Goal: Task Accomplishment & Management: Manage account settings

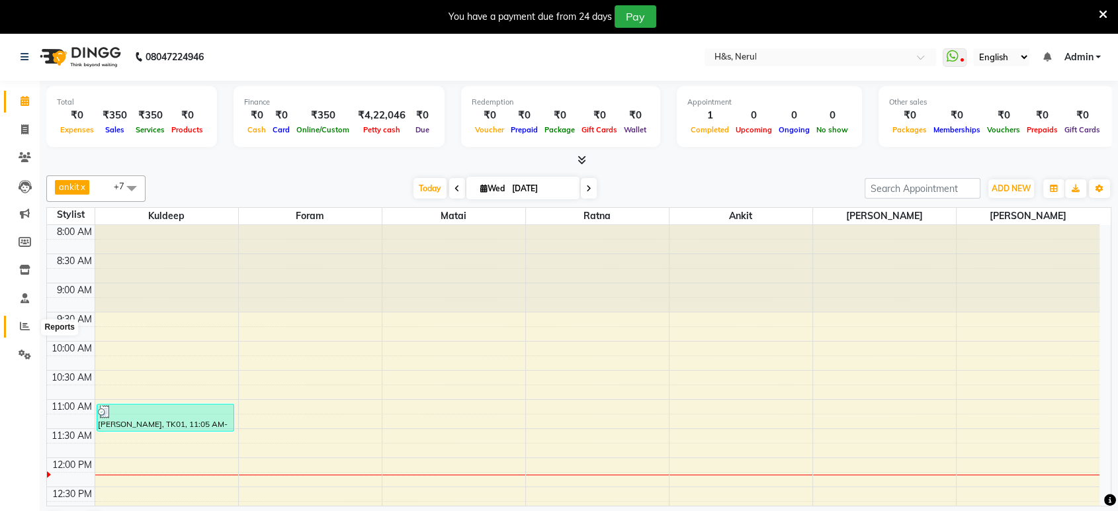
click at [26, 331] on icon at bounding box center [25, 326] width 10 height 10
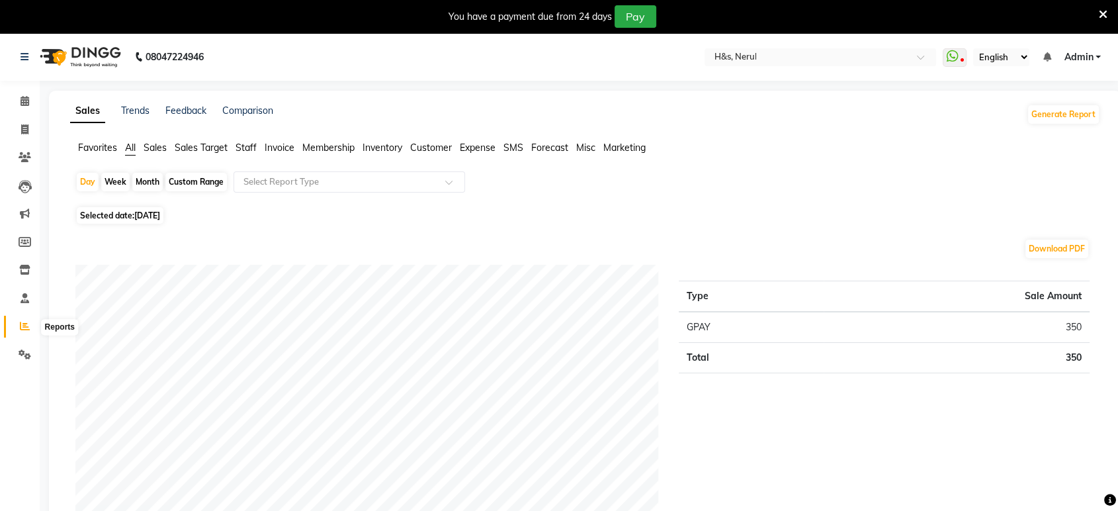
click at [21, 328] on icon at bounding box center [25, 326] width 10 height 10
click at [135, 207] on span "Selected date: 03-09-2025" at bounding box center [120, 215] width 87 height 17
select select "9"
select select "2025"
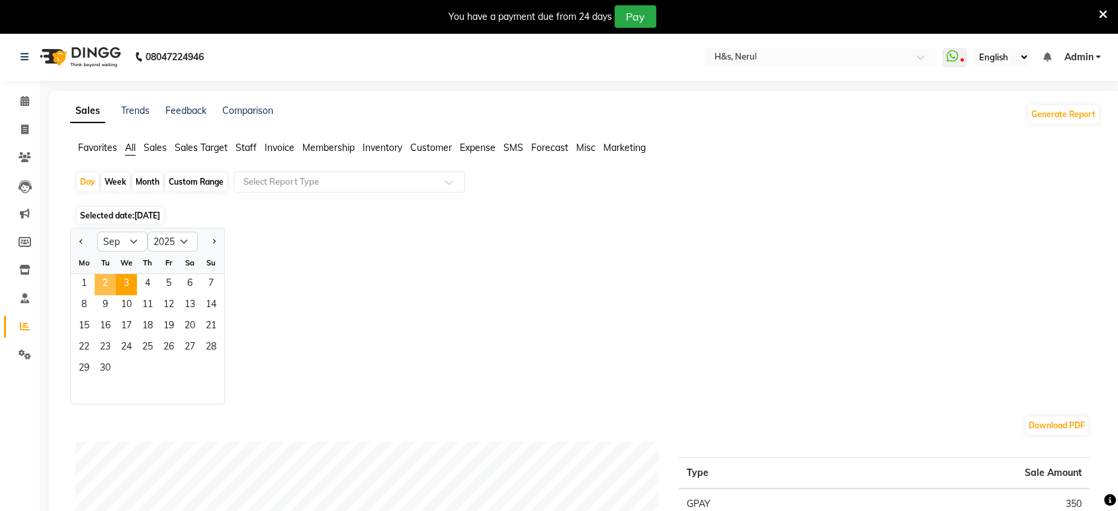
click at [110, 288] on span "2" at bounding box center [105, 284] width 21 height 21
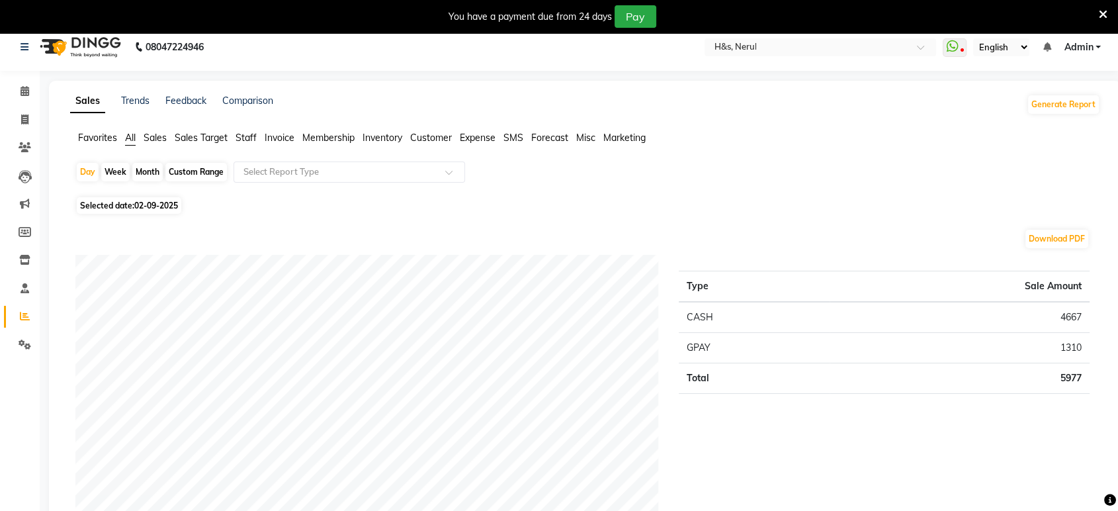
scroll to position [24, 0]
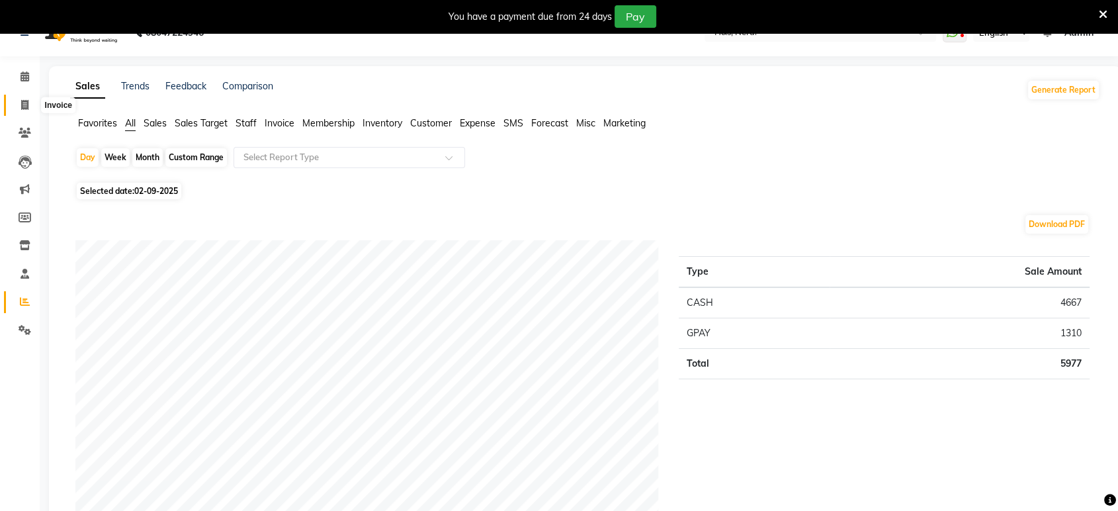
click at [17, 108] on span at bounding box center [24, 105] width 23 height 15
select select "service"
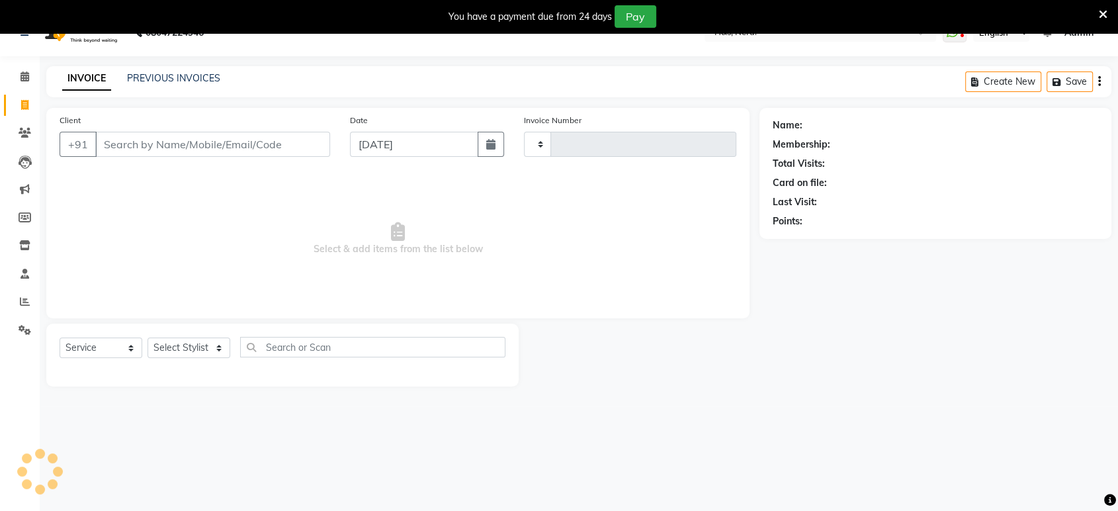
type input "2073"
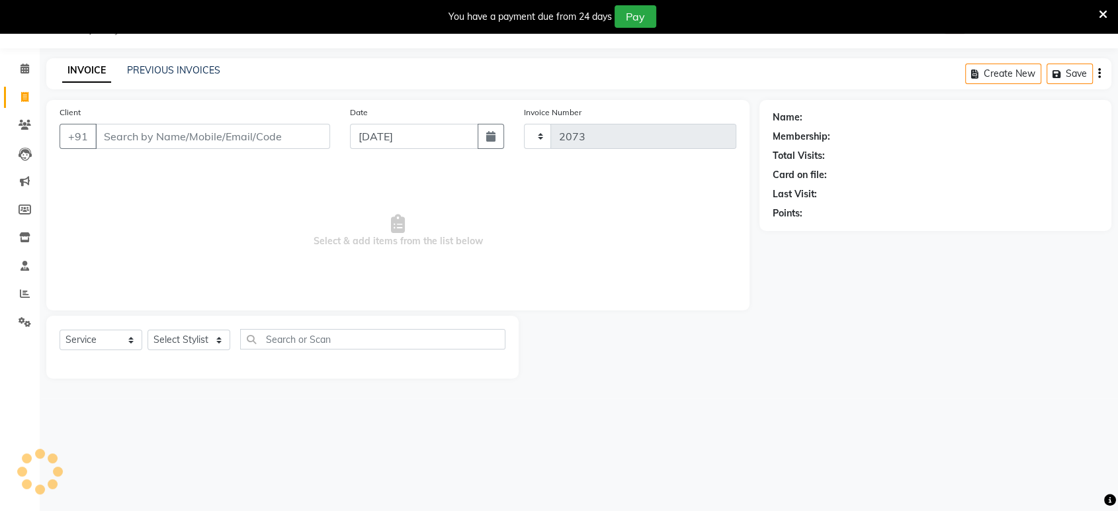
select select "6419"
click at [175, 68] on link "PREVIOUS INVOICES" at bounding box center [173, 70] width 93 height 12
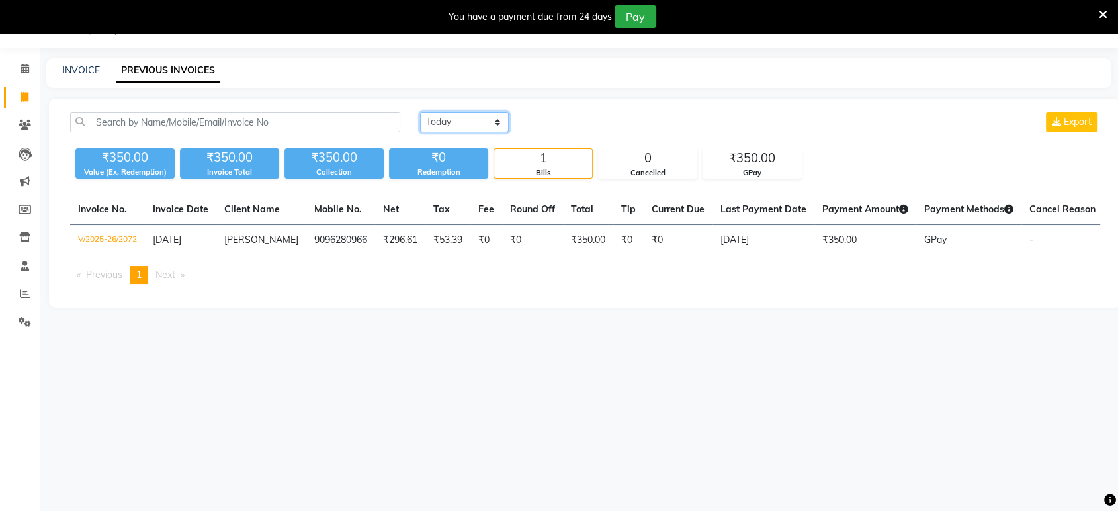
click at [466, 115] on select "Today Yesterday Custom Range" at bounding box center [464, 122] width 89 height 21
select select "yesterday"
click at [420, 112] on select "Today Yesterday Custom Range" at bounding box center [464, 122] width 89 height 21
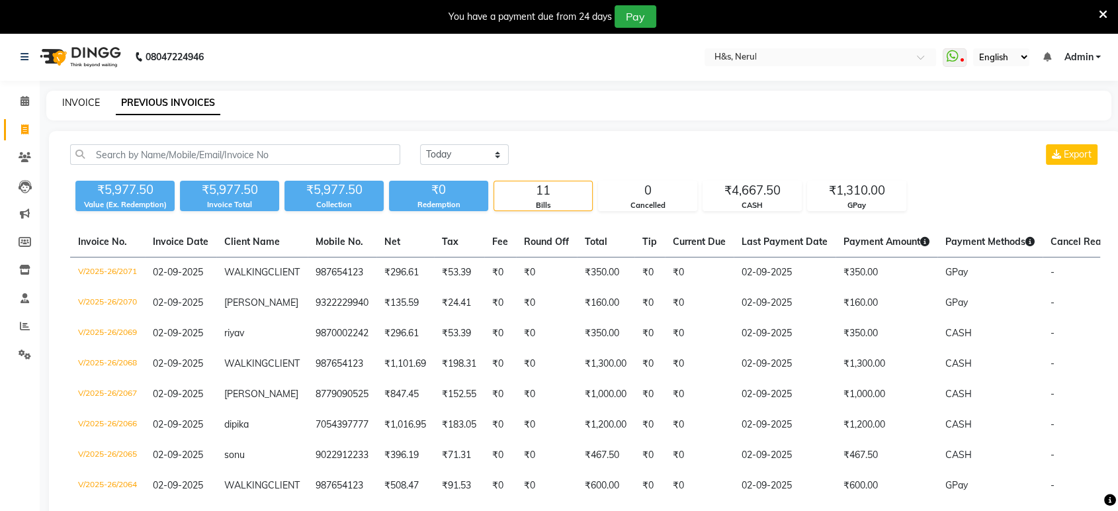
click at [83, 105] on link "INVOICE" at bounding box center [81, 103] width 38 height 12
select select "service"
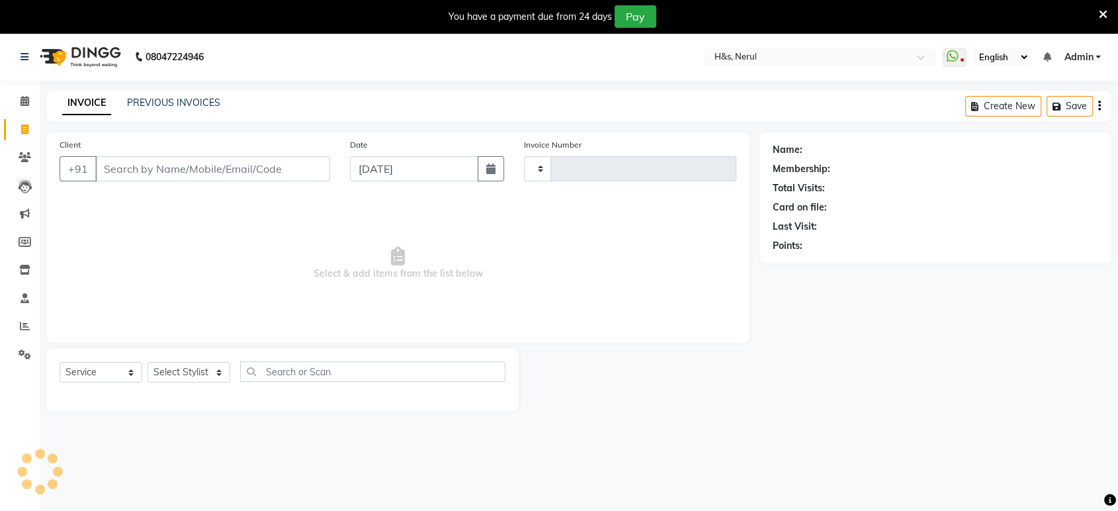
scroll to position [32, 0]
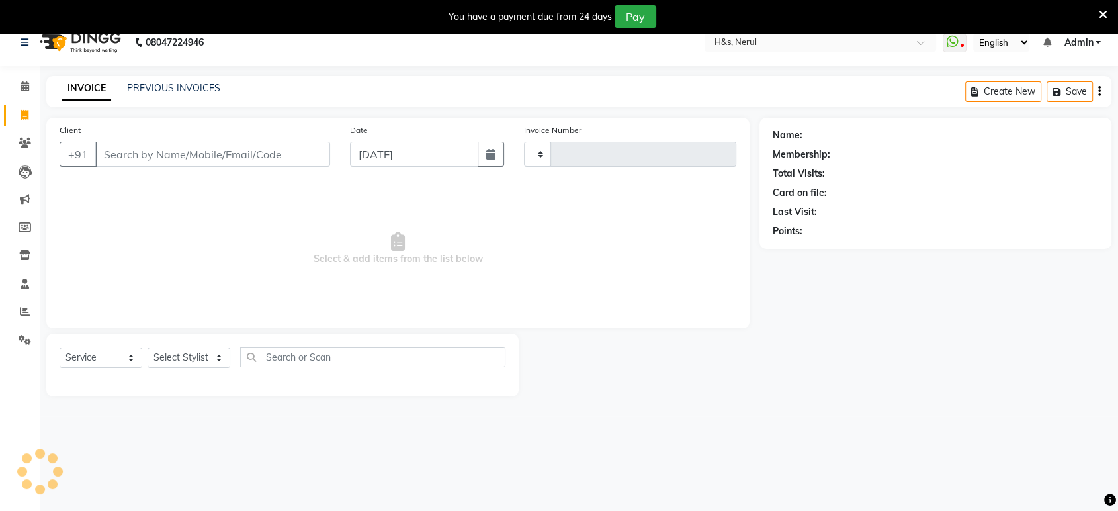
type input "2073"
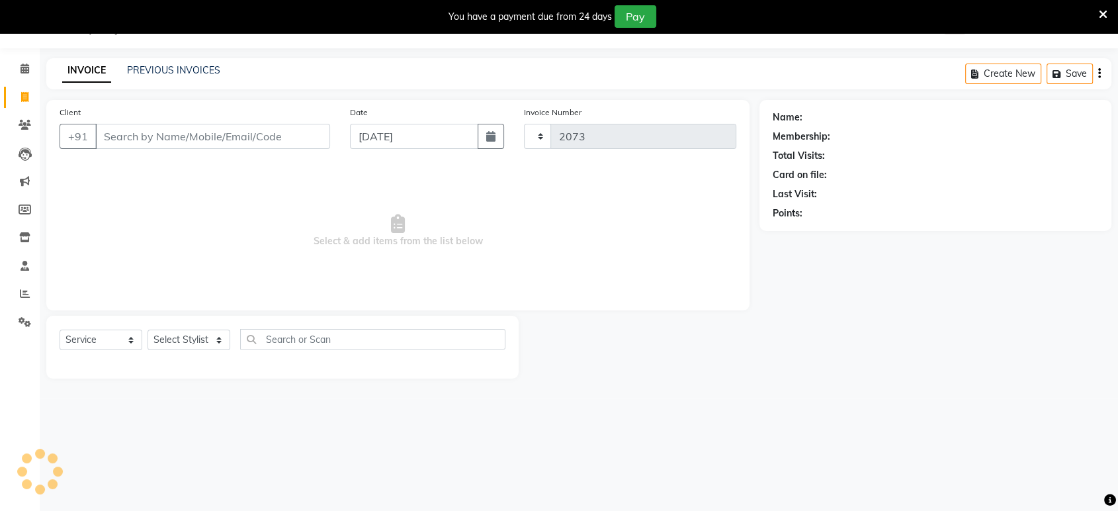
select select "6419"
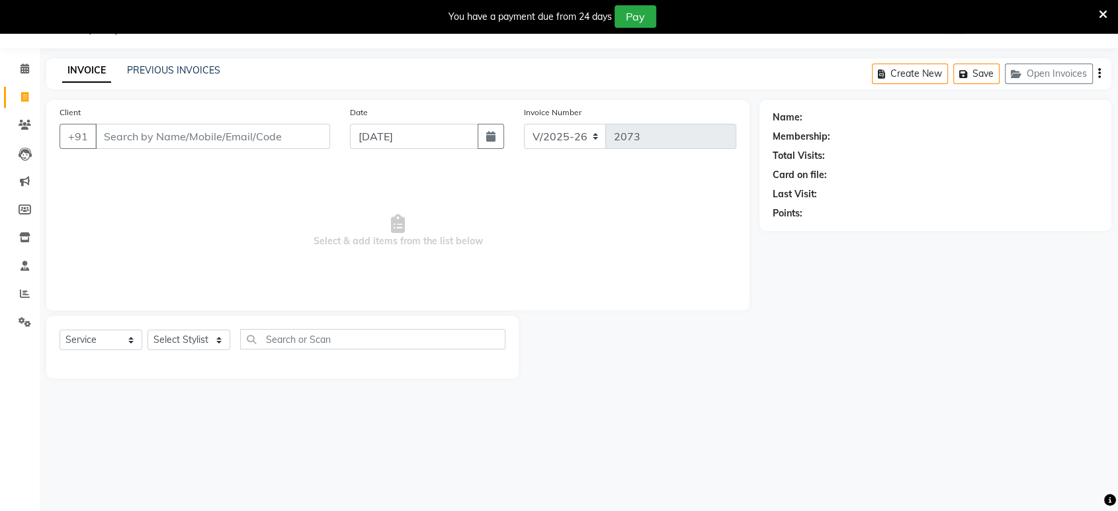
click at [145, 137] on input "Client" at bounding box center [212, 136] width 235 height 25
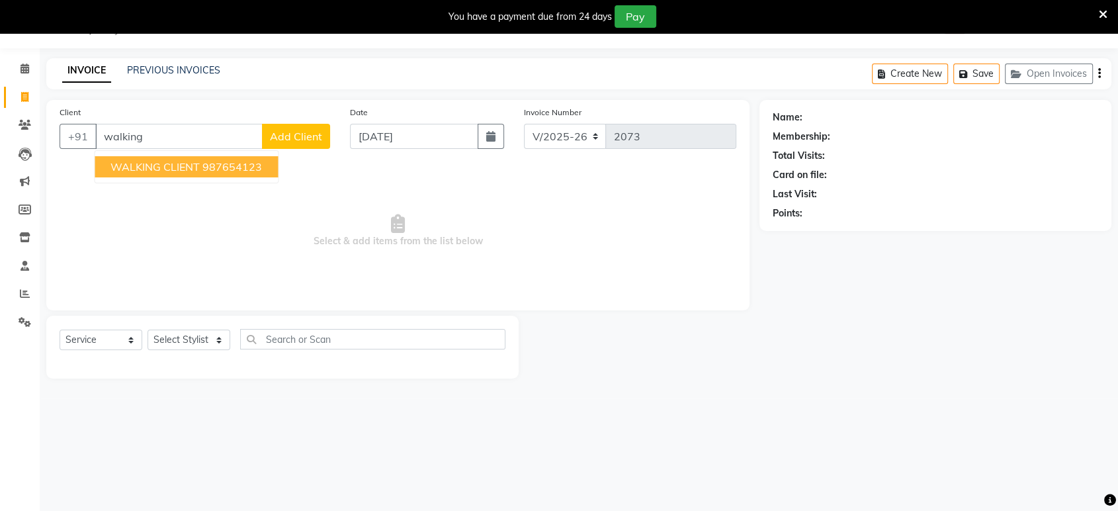
click at [191, 163] on span "WALKING CLIENT" at bounding box center [154, 166] width 89 height 13
type input "987654123"
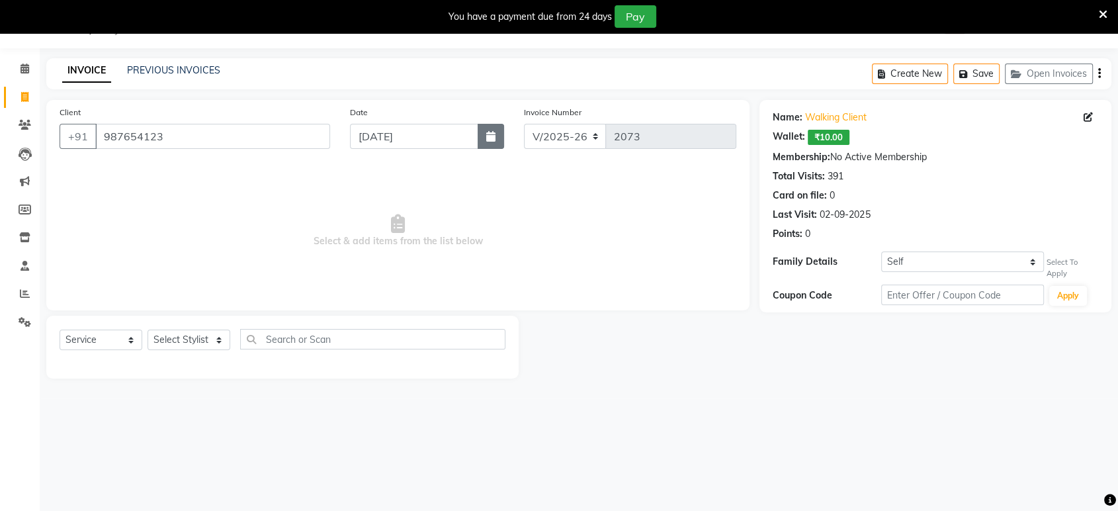
click at [497, 137] on button "button" at bounding box center [491, 136] width 26 height 25
select select "9"
select select "2025"
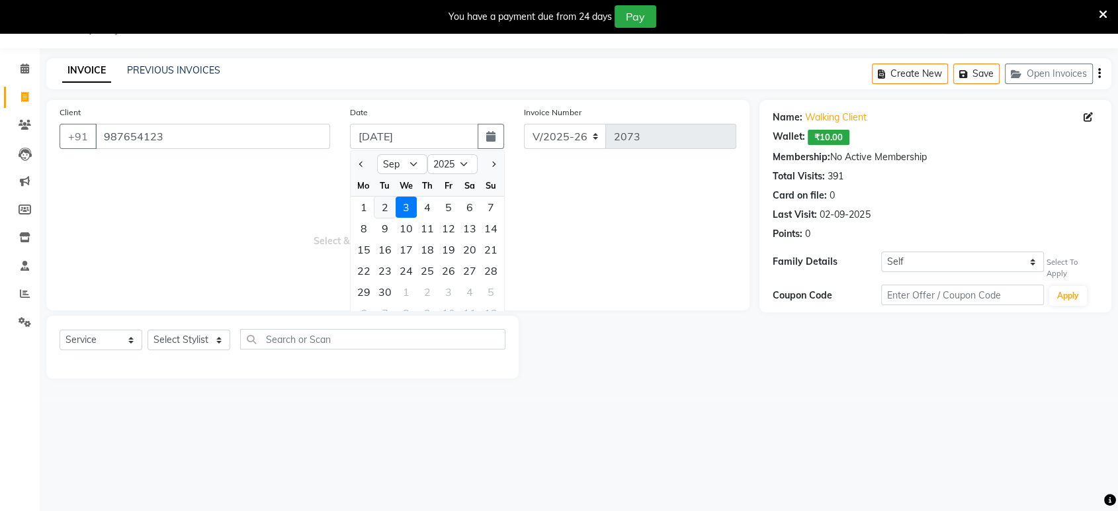
click at [390, 199] on div "2" at bounding box center [384, 206] width 21 height 21
type input "02-09-2025"
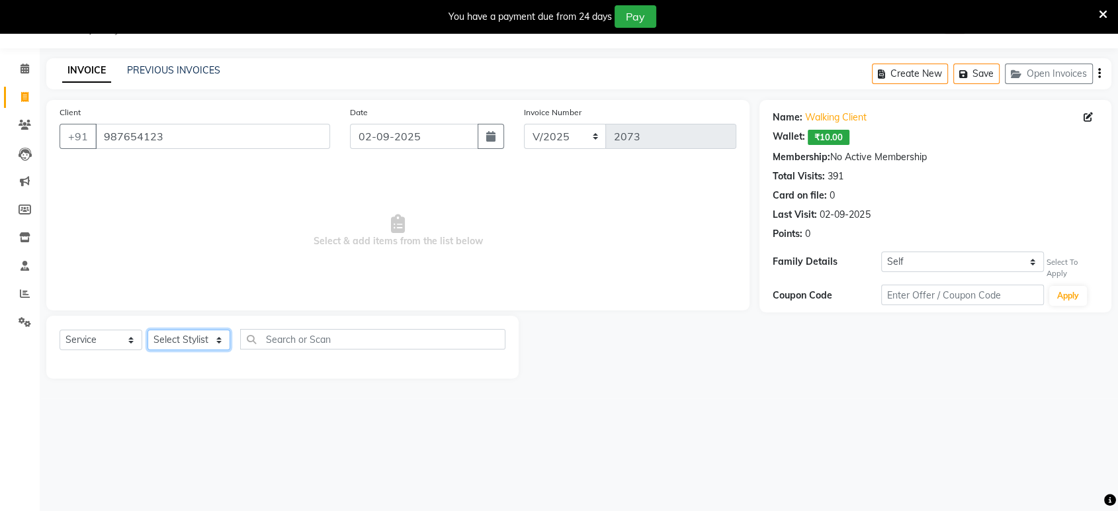
click at [219, 343] on select "Select Stylist ankit Dipeeka Foram jack Joshua Kuldeep matai Ratna sayli sheetal" at bounding box center [189, 339] width 83 height 21
select select "49331"
click at [148, 329] on select "Select Stylist ankit Dipeeka Foram jack Joshua Kuldeep matai Ratna sayli sheetal" at bounding box center [189, 339] width 83 height 21
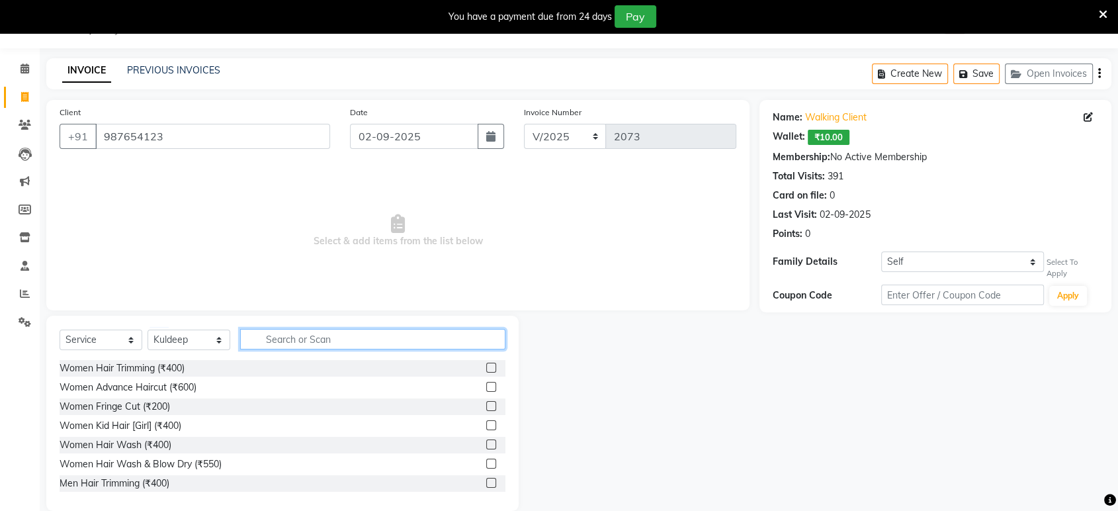
click at [273, 331] on input "text" at bounding box center [372, 339] width 265 height 21
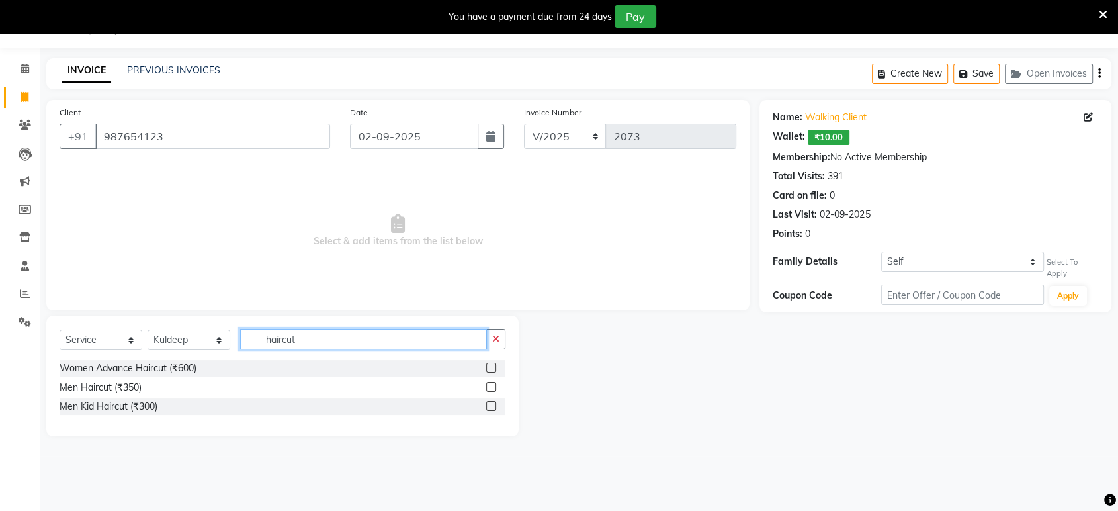
type input "haircut"
click at [490, 406] on label at bounding box center [491, 406] width 10 height 10
click at [490, 406] on input "checkbox" at bounding box center [490, 406] width 9 height 9
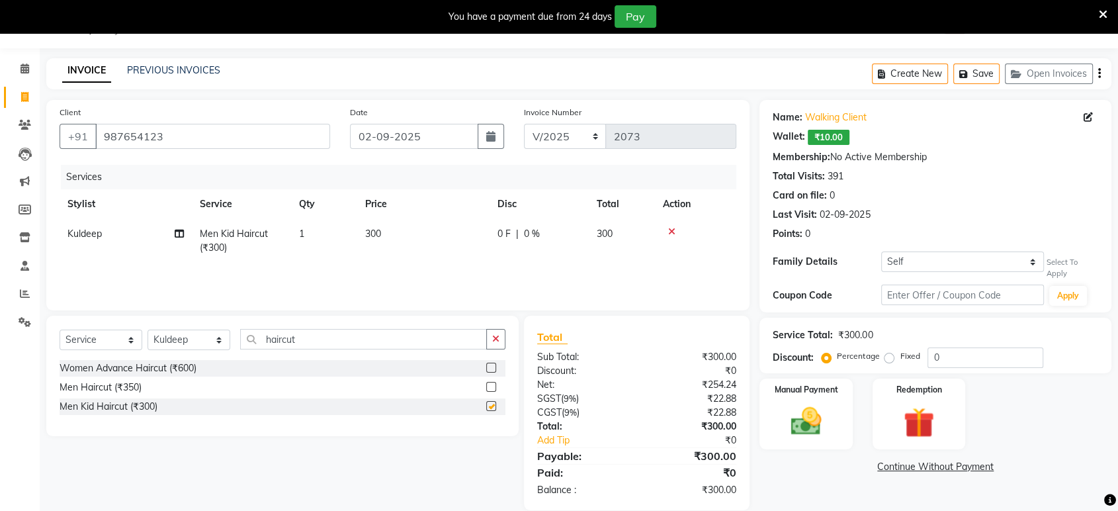
checkbox input "false"
click at [802, 427] on img at bounding box center [806, 421] width 52 height 37
click at [866, 469] on span "GPay" at bounding box center [868, 467] width 27 height 15
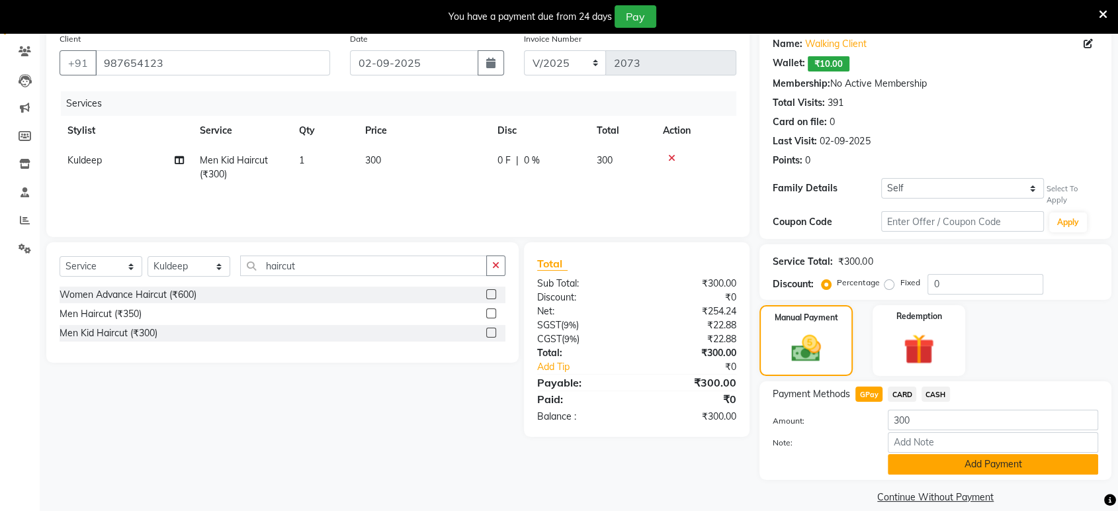
click at [908, 456] on button "Add Payment" at bounding box center [993, 464] width 210 height 21
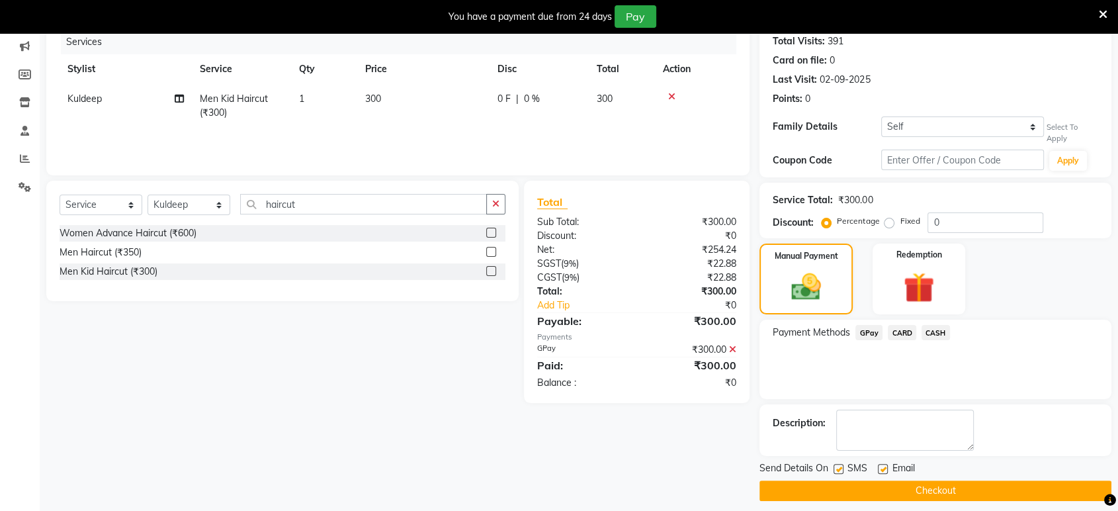
scroll to position [176, 0]
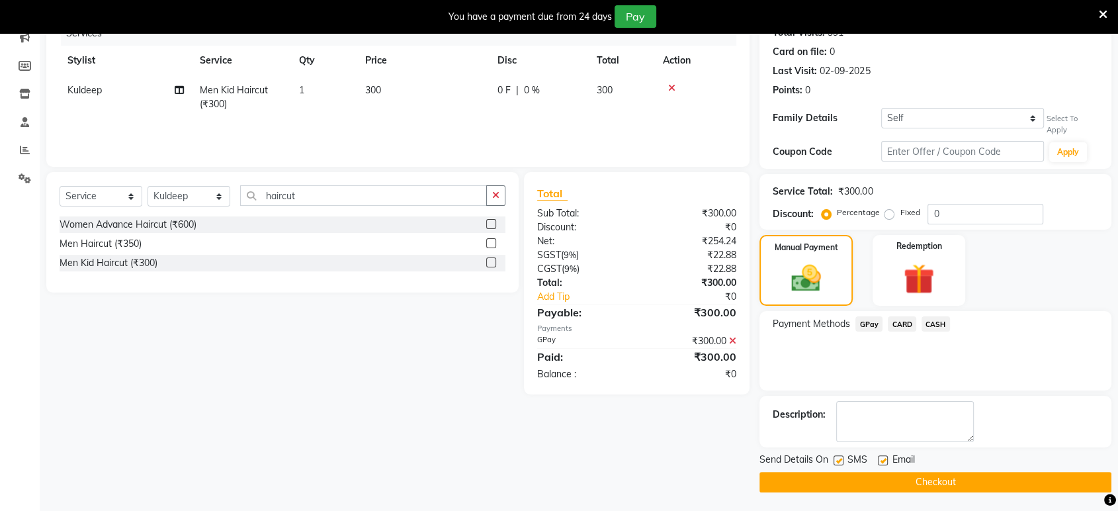
click at [839, 458] on label at bounding box center [838, 460] width 10 height 10
click at [839, 458] on input "checkbox" at bounding box center [837, 460] width 9 height 9
checkbox input "false"
click at [880, 459] on label at bounding box center [883, 460] width 10 height 10
click at [880, 459] on input "checkbox" at bounding box center [882, 460] width 9 height 9
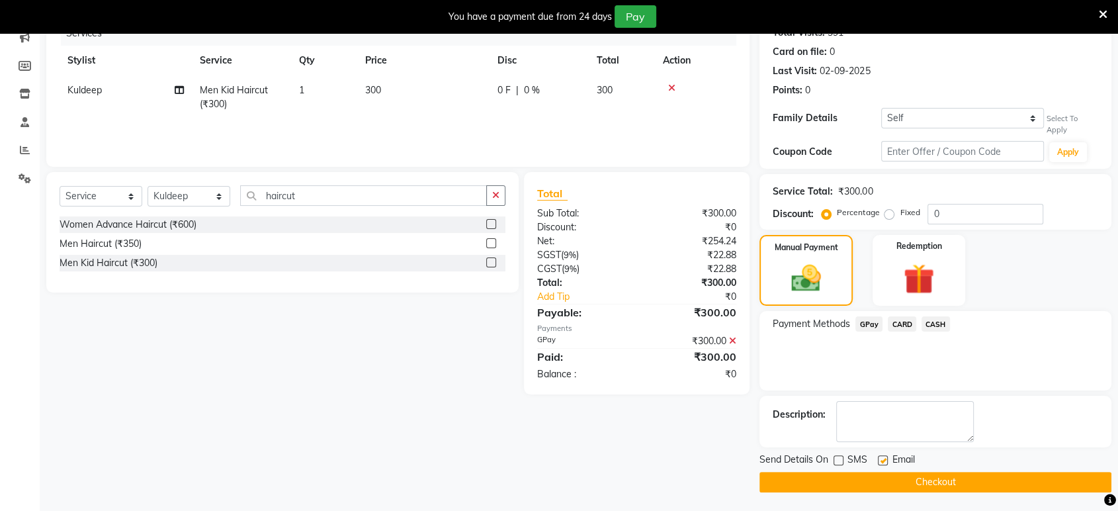
checkbox input "false"
click at [824, 481] on button "Checkout" at bounding box center [935, 482] width 352 height 21
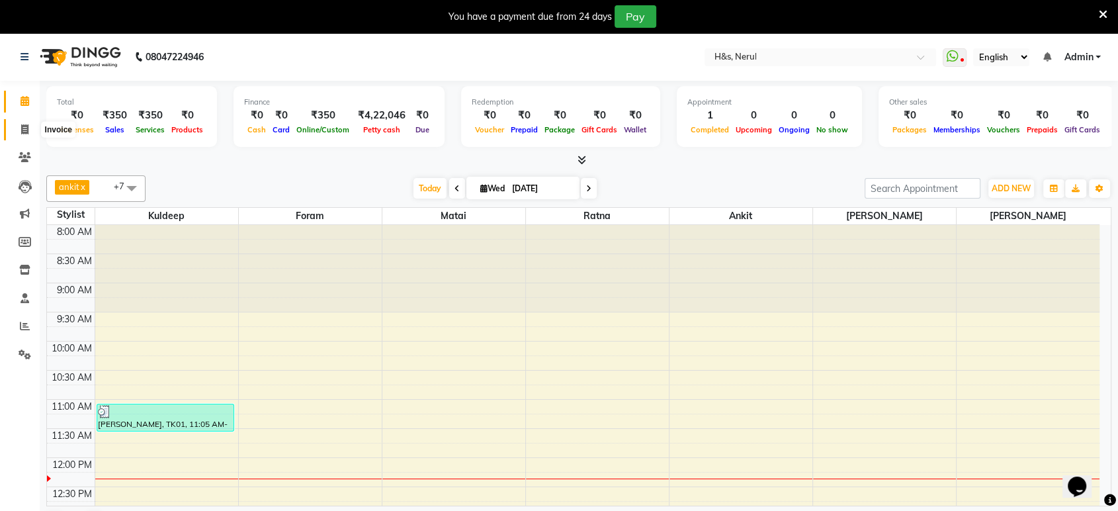
click at [21, 124] on span at bounding box center [24, 129] width 23 height 15
select select "6419"
select select "service"
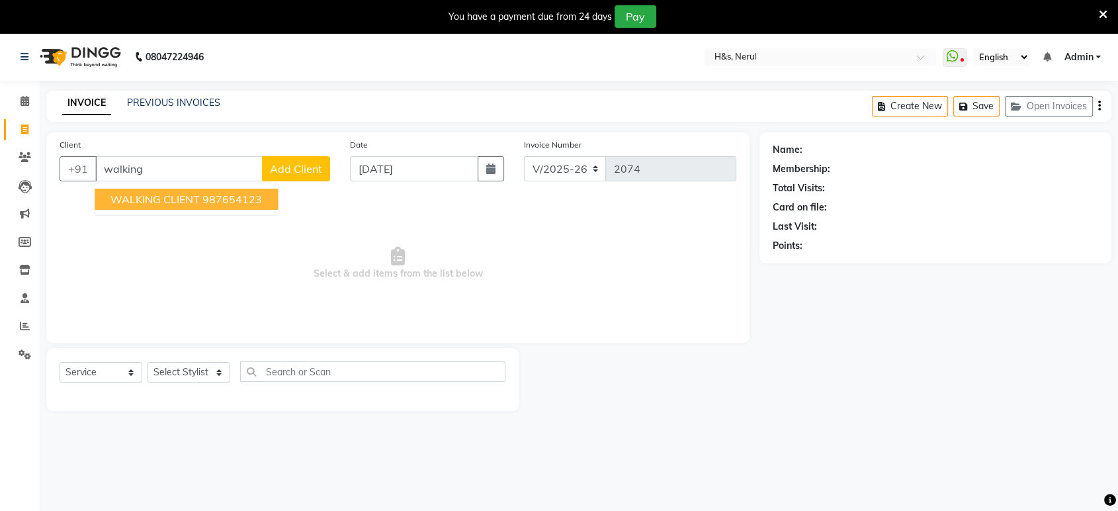
click at [215, 200] on ngb-highlight "987654123" at bounding box center [232, 198] width 60 height 13
type input "987654123"
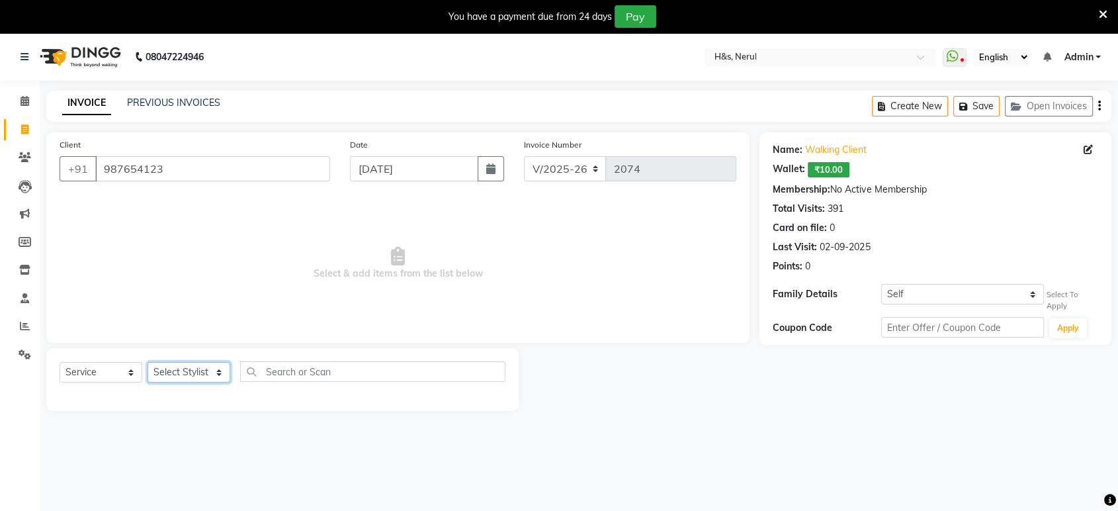
click at [204, 376] on select "Select Stylist ankit Dipeeka Foram jack Joshua Kuldeep matai Ratna sayli sheetal" at bounding box center [189, 372] width 83 height 21
select select "49331"
click at [148, 362] on select "Select Stylist ankit Dipeeka Foram jack Joshua Kuldeep matai Ratna sayli sheetal" at bounding box center [189, 372] width 83 height 21
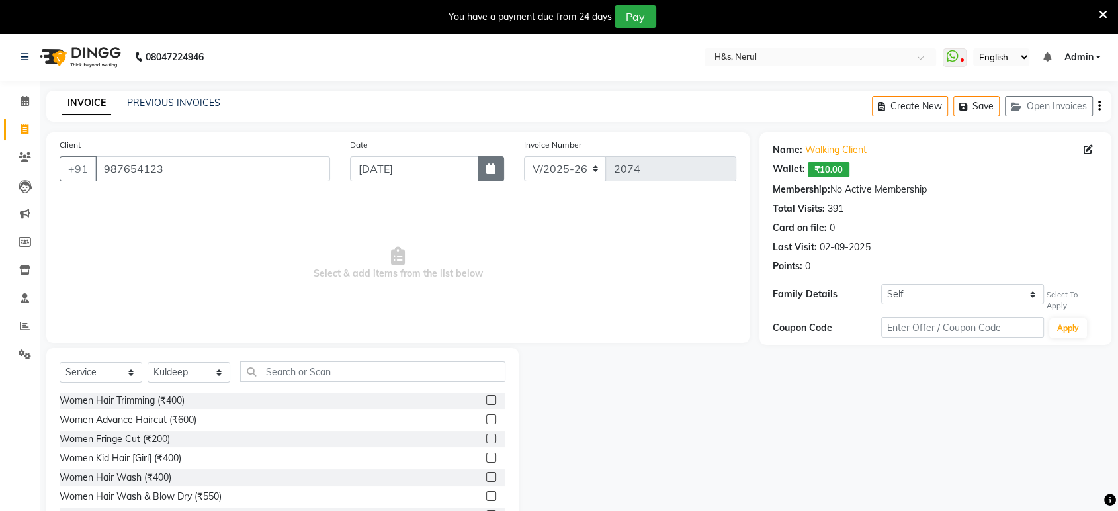
click at [486, 175] on button "button" at bounding box center [491, 168] width 26 height 25
select select "9"
select select "2025"
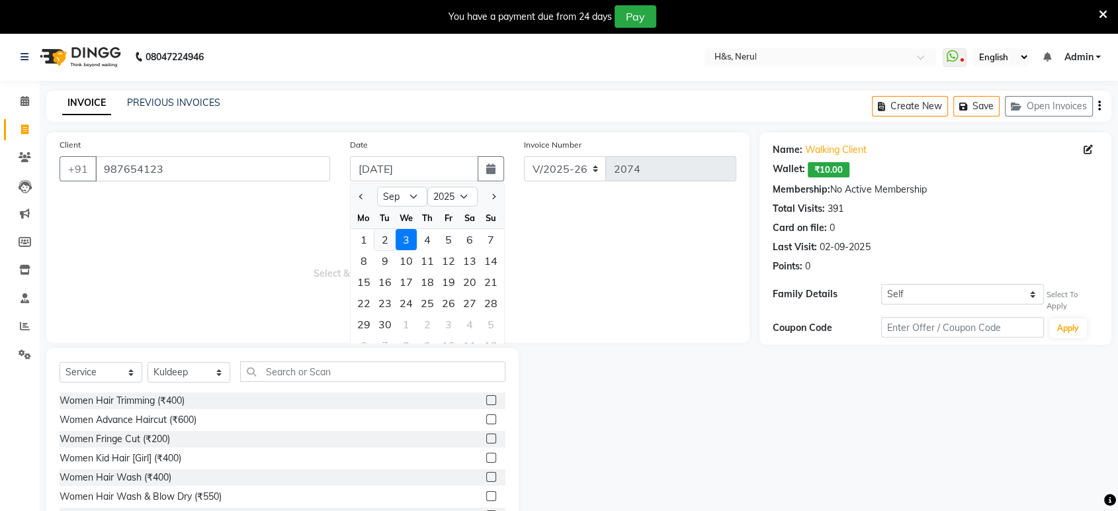
click at [388, 239] on div "2" at bounding box center [384, 239] width 21 height 21
type input "02-09-2025"
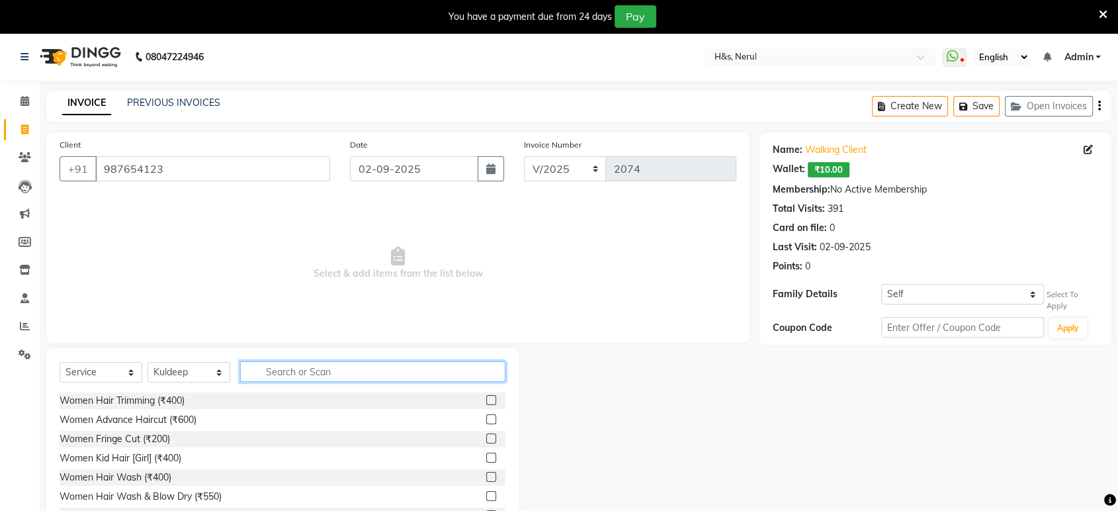
click at [278, 380] on input "text" at bounding box center [372, 371] width 265 height 21
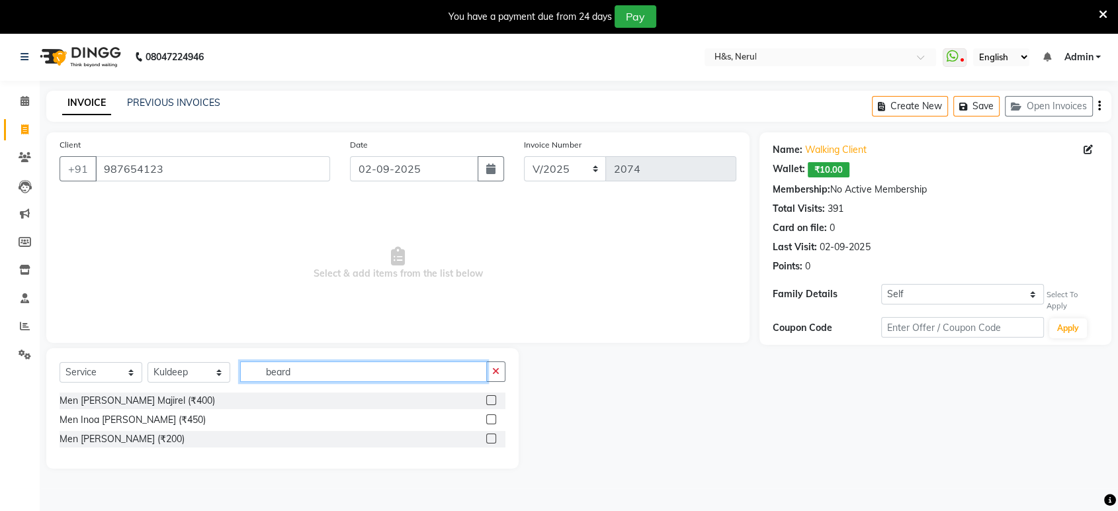
type input "beard"
click at [491, 437] on label at bounding box center [491, 438] width 10 height 10
click at [491, 437] on input "checkbox" at bounding box center [490, 439] width 9 height 9
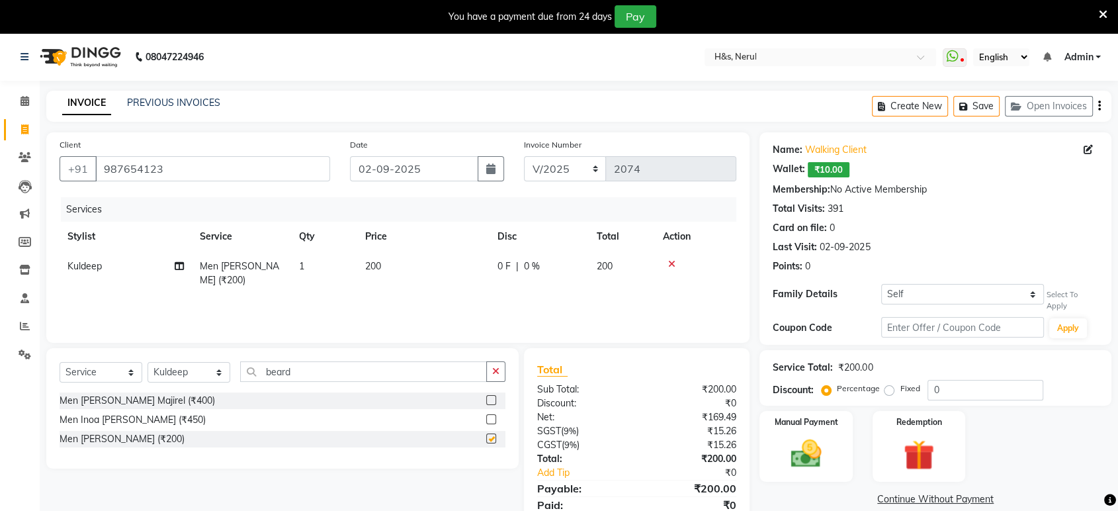
checkbox input "false"
click at [820, 464] on img at bounding box center [806, 453] width 52 height 37
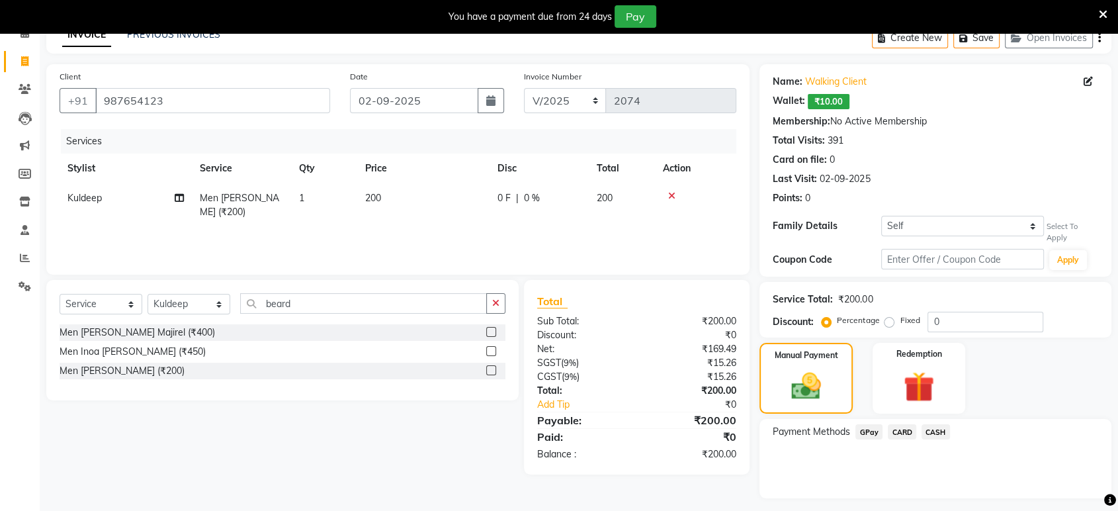
scroll to position [73, 0]
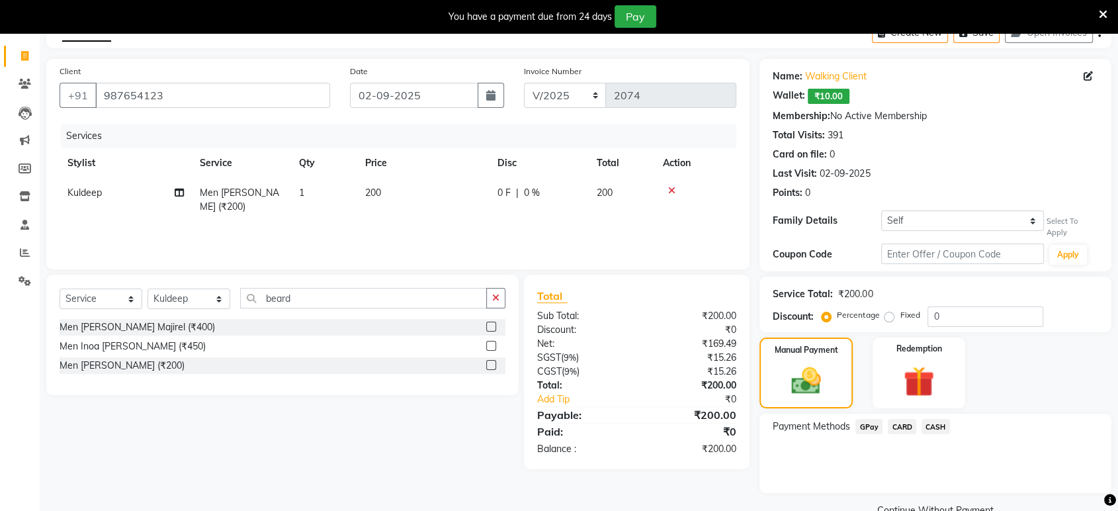
click at [868, 422] on span "GPay" at bounding box center [868, 426] width 27 height 15
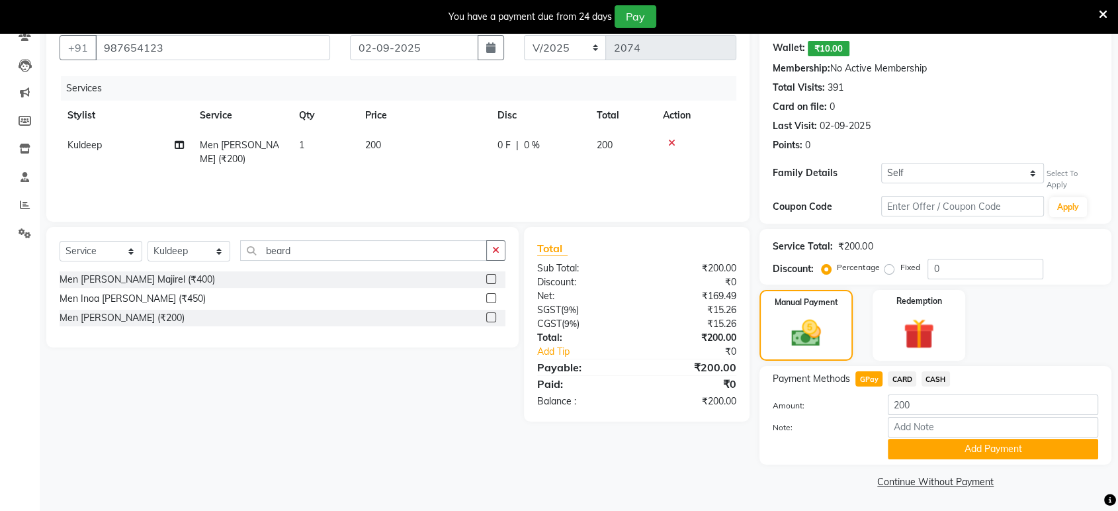
drag, startPoint x: 925, startPoint y: 441, endPoint x: 926, endPoint y: 447, distance: 6.6
click at [925, 441] on button "Add Payment" at bounding box center [993, 449] width 210 height 21
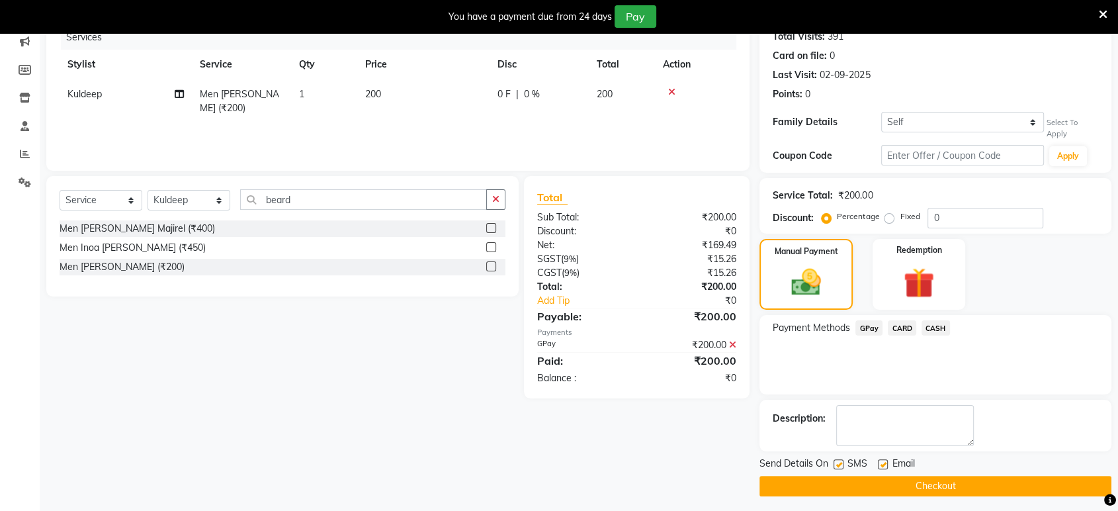
scroll to position [176, 0]
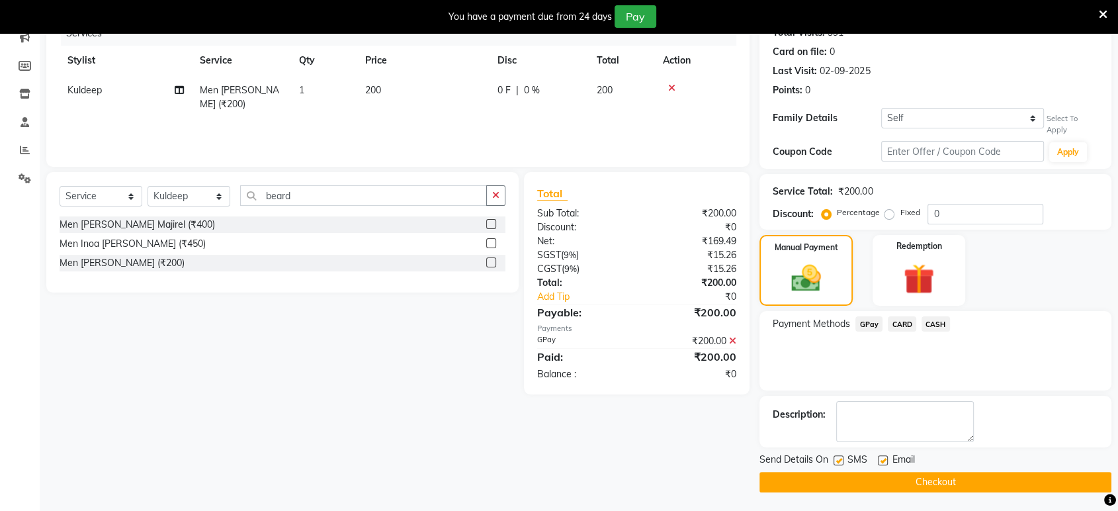
click at [885, 456] on label at bounding box center [883, 460] width 10 height 10
click at [885, 456] on input "checkbox" at bounding box center [882, 460] width 9 height 9
checkbox input "false"
drag, startPoint x: 842, startPoint y: 460, endPoint x: 835, endPoint y: 468, distance: 10.8
click at [841, 459] on label at bounding box center [838, 460] width 10 height 10
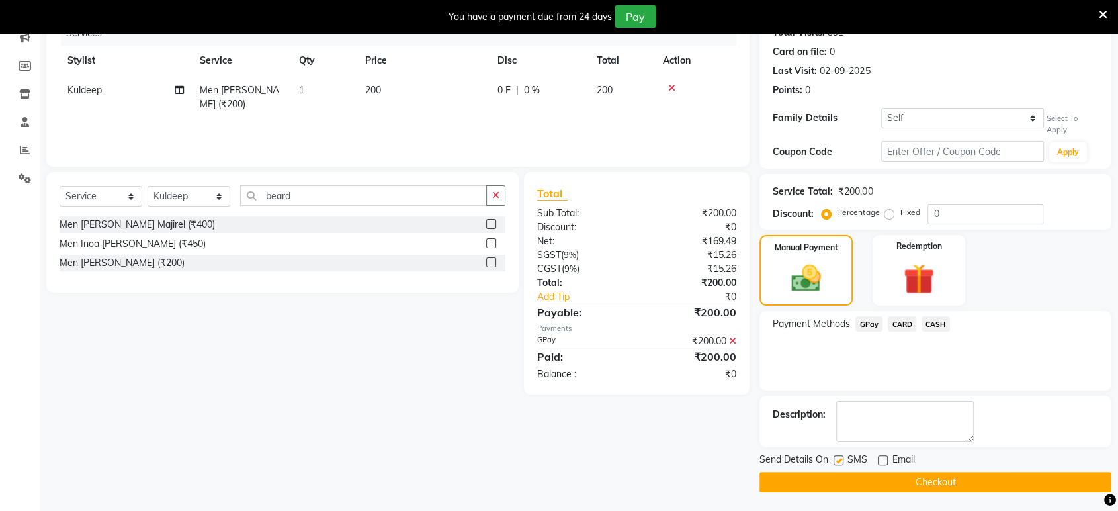
click at [841, 459] on input "checkbox" at bounding box center [837, 460] width 9 height 9
checkbox input "false"
click at [827, 484] on button "Checkout" at bounding box center [935, 482] width 352 height 21
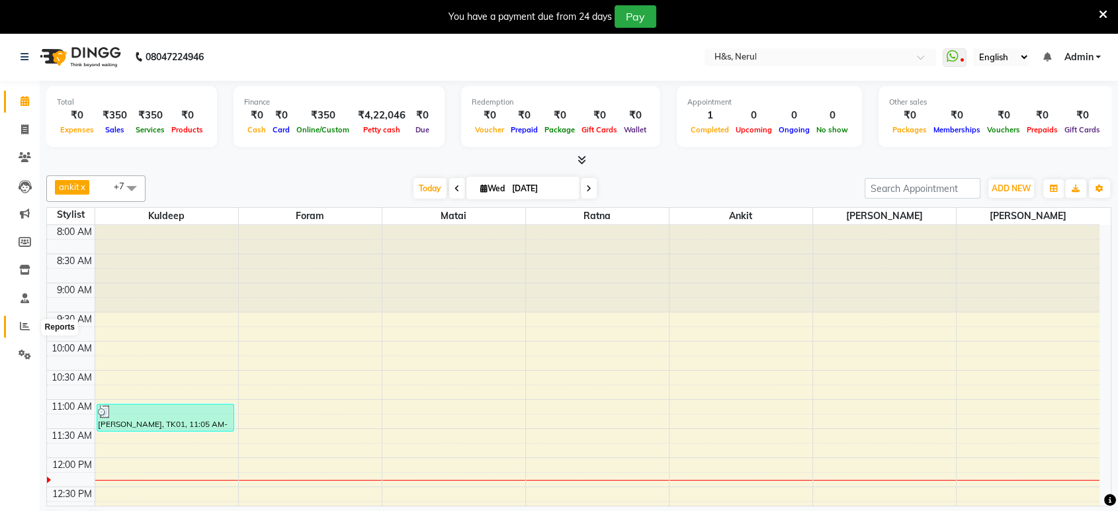
click at [27, 323] on icon at bounding box center [25, 326] width 10 height 10
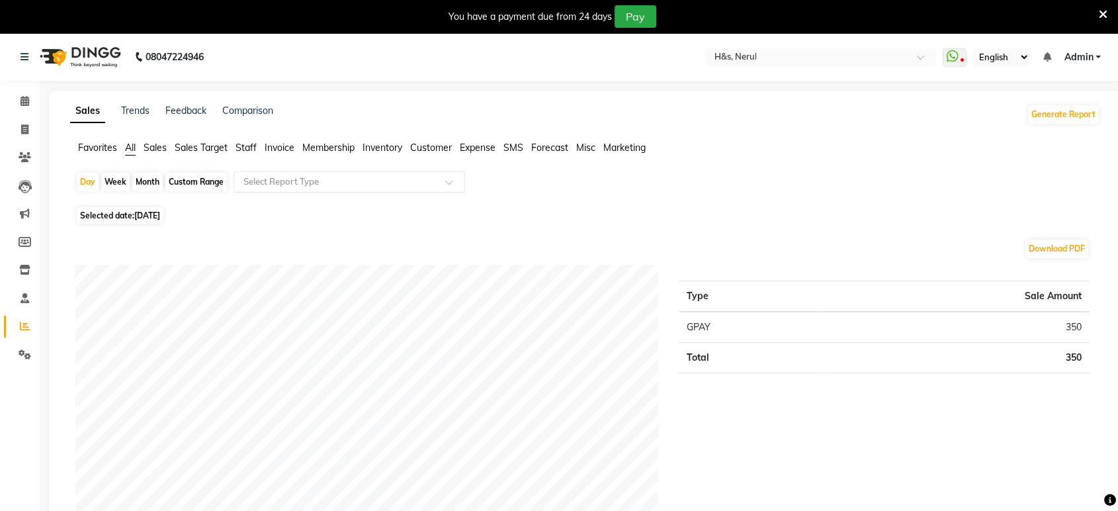
click at [151, 211] on span "03-09-2025" at bounding box center [147, 215] width 26 height 10
select select "9"
select select "2025"
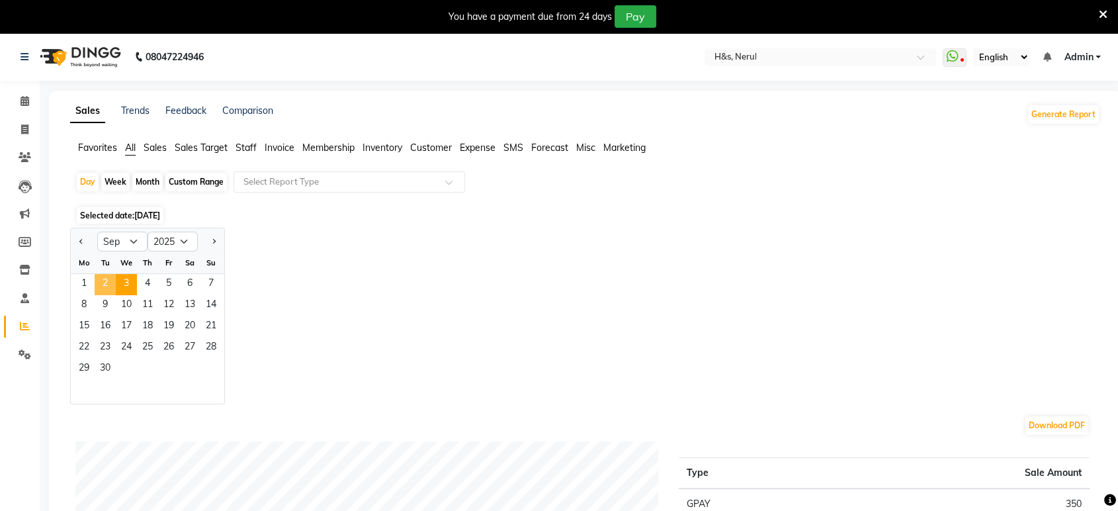
click at [106, 284] on span "2" at bounding box center [105, 284] width 21 height 21
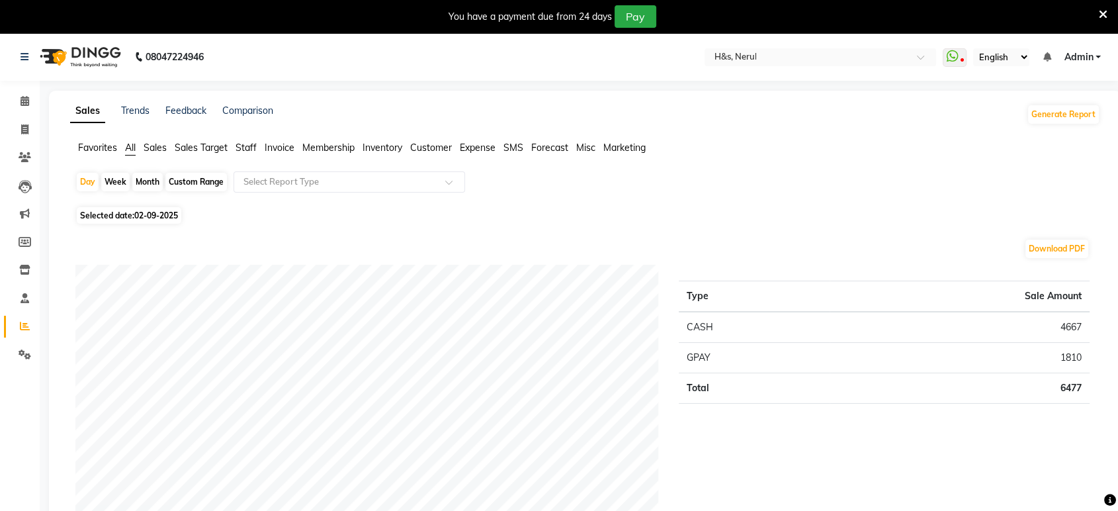
click at [249, 143] on span "Staff" at bounding box center [245, 148] width 21 height 12
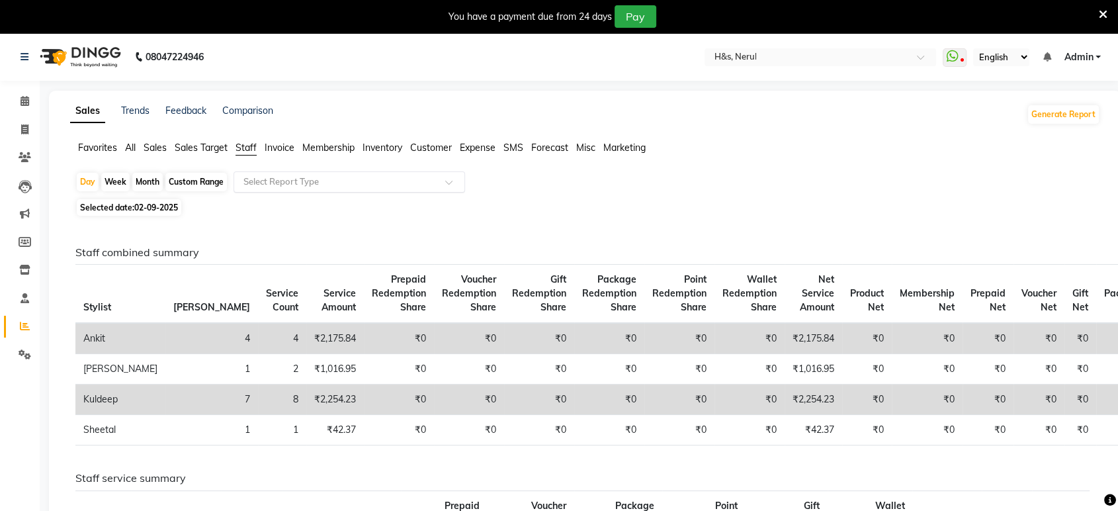
click at [282, 174] on div "Select Report Type" at bounding box center [349, 181] width 232 height 21
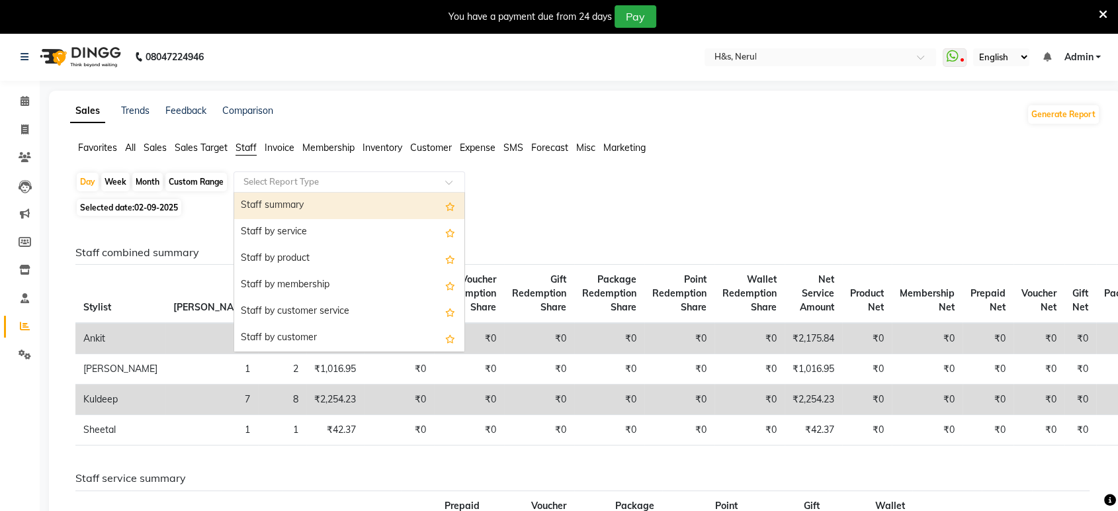
click at [296, 209] on div "Staff summary" at bounding box center [349, 205] width 230 height 26
select select "full_report"
select select "csv"
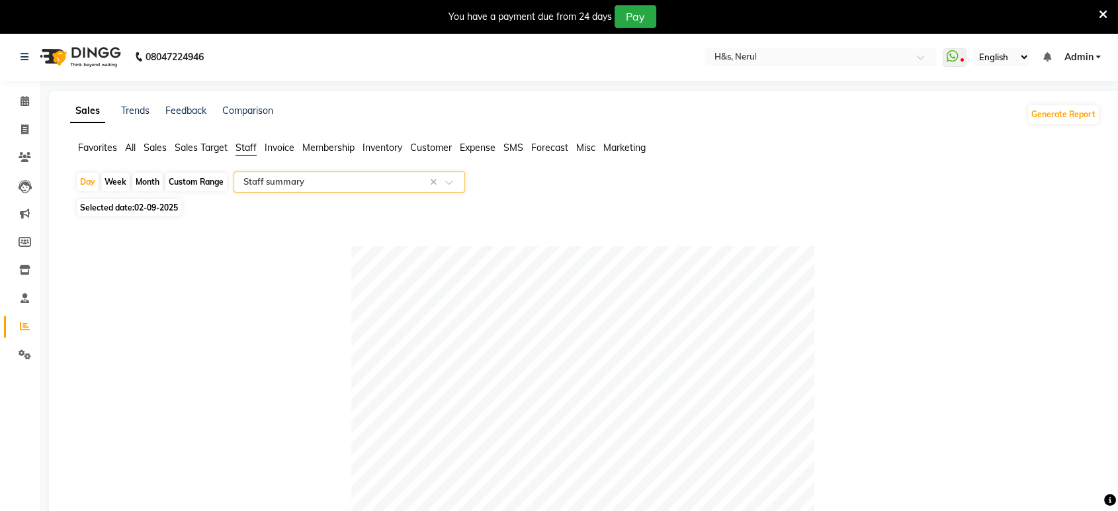
click at [184, 183] on div "Custom Range" at bounding box center [196, 182] width 62 height 19
select select "9"
select select "2025"
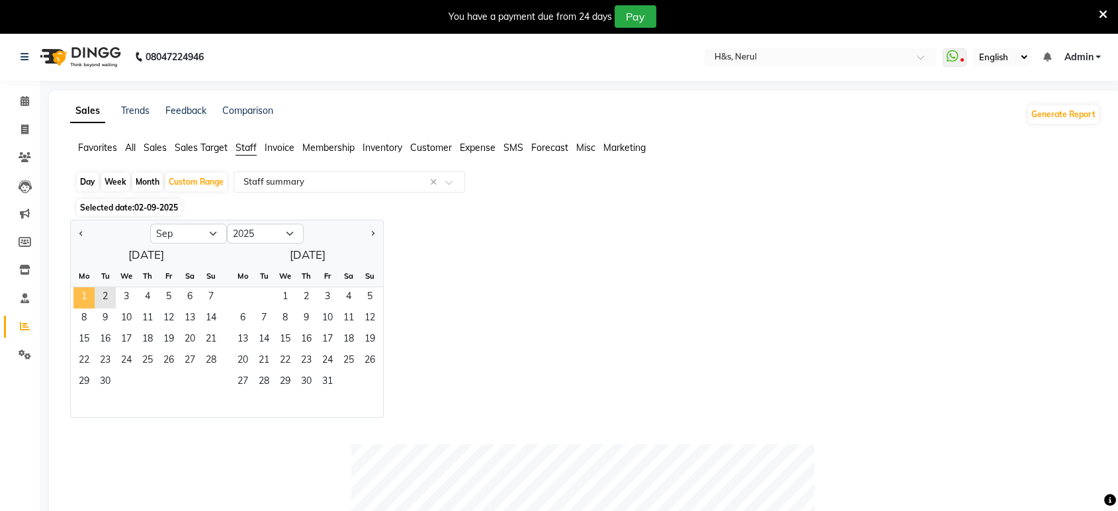
click at [87, 295] on span "1" at bounding box center [83, 297] width 21 height 21
click at [105, 298] on span "2" at bounding box center [105, 297] width 21 height 21
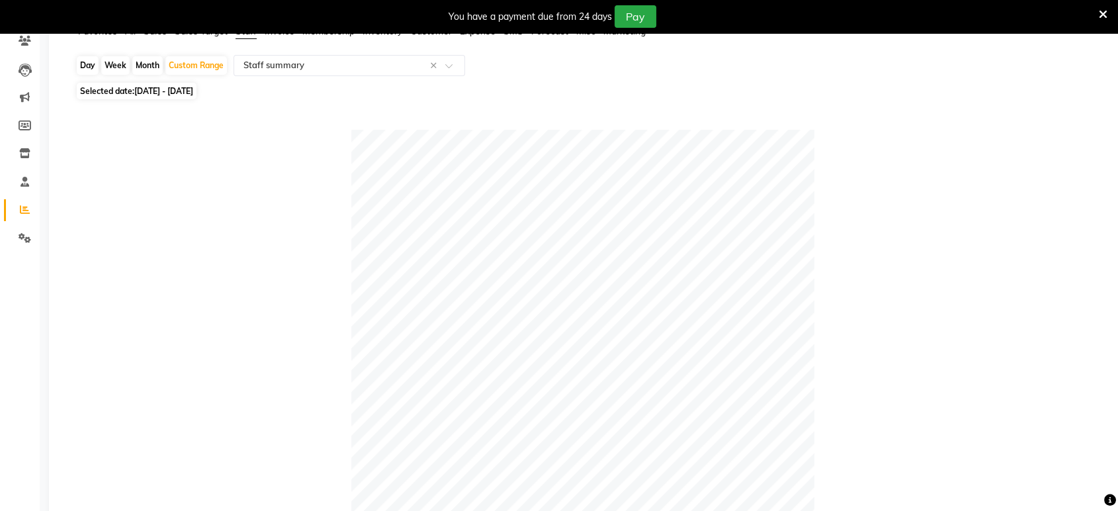
scroll to position [11, 0]
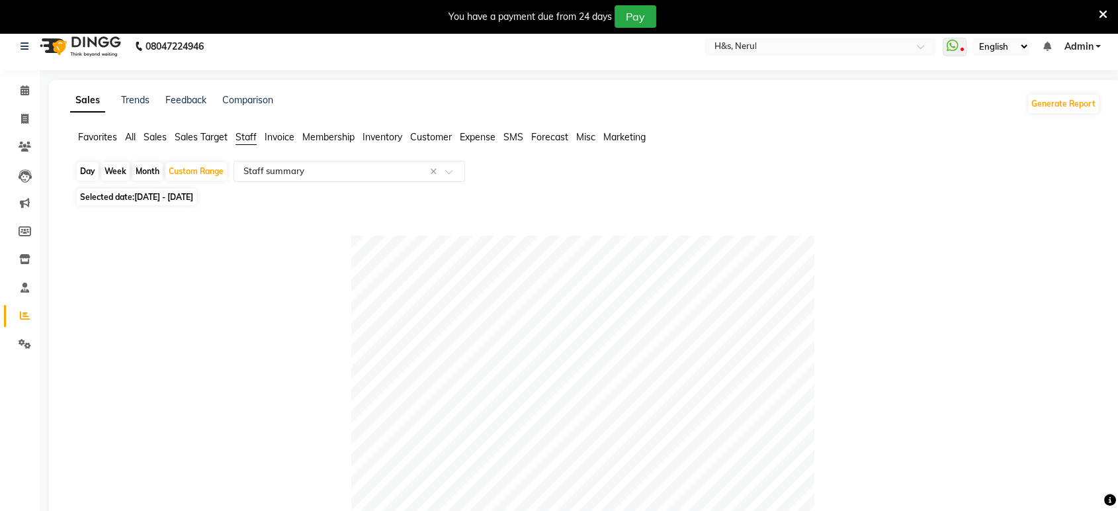
click at [280, 133] on span "Invoice" at bounding box center [280, 137] width 30 height 12
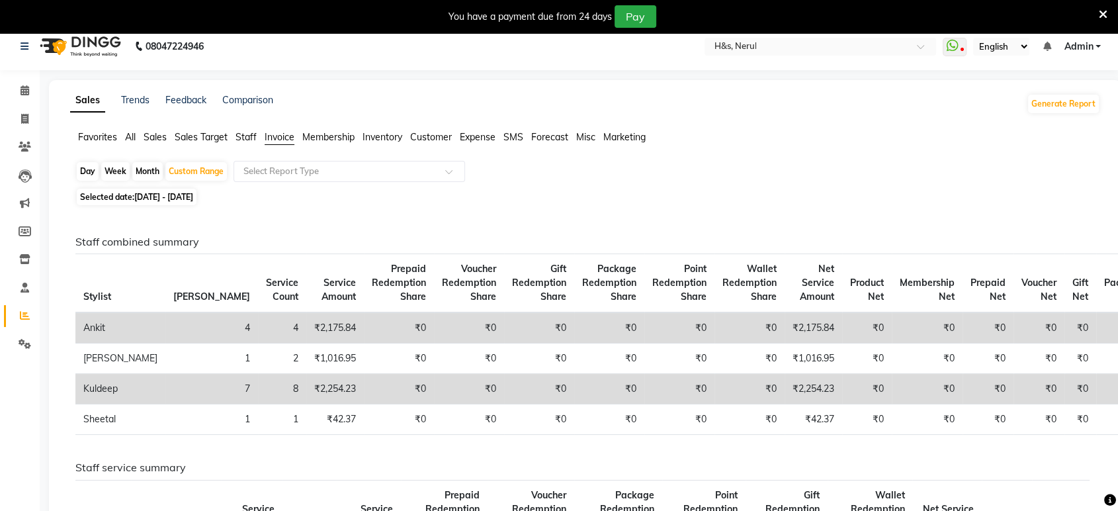
drag, startPoint x: 249, startPoint y: 123, endPoint x: 239, endPoint y: 128, distance: 11.2
click at [248, 122] on div "Sales Trends Feedback Comparison Generate Report Favorites All Sales Sales Targ…" at bounding box center [585, 463] width 1072 height 766
click at [239, 131] on span "Staff" at bounding box center [245, 137] width 21 height 12
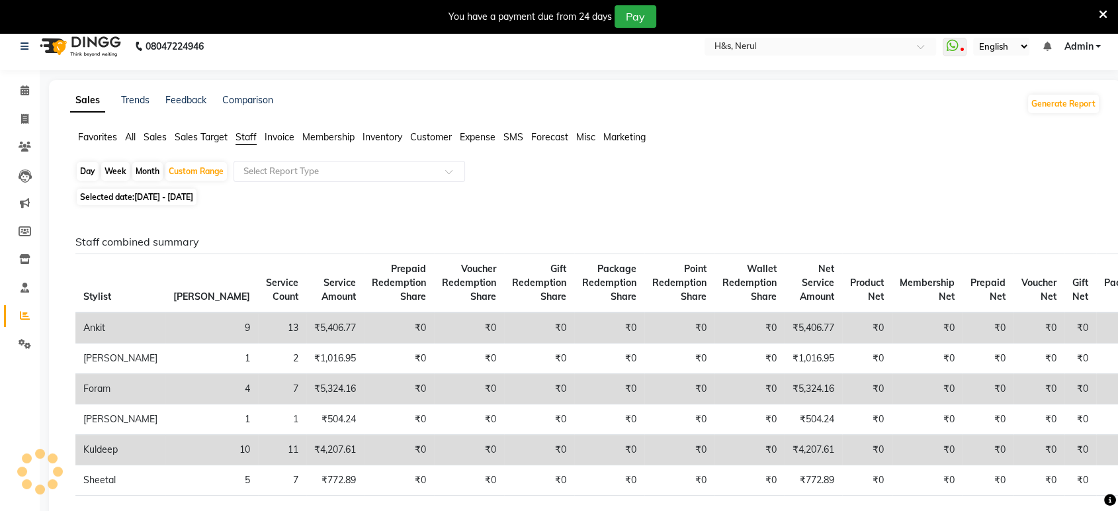
click at [182, 196] on span "01-09-2025 - 02-09-2025" at bounding box center [163, 197] width 59 height 10
select select "9"
select select "2025"
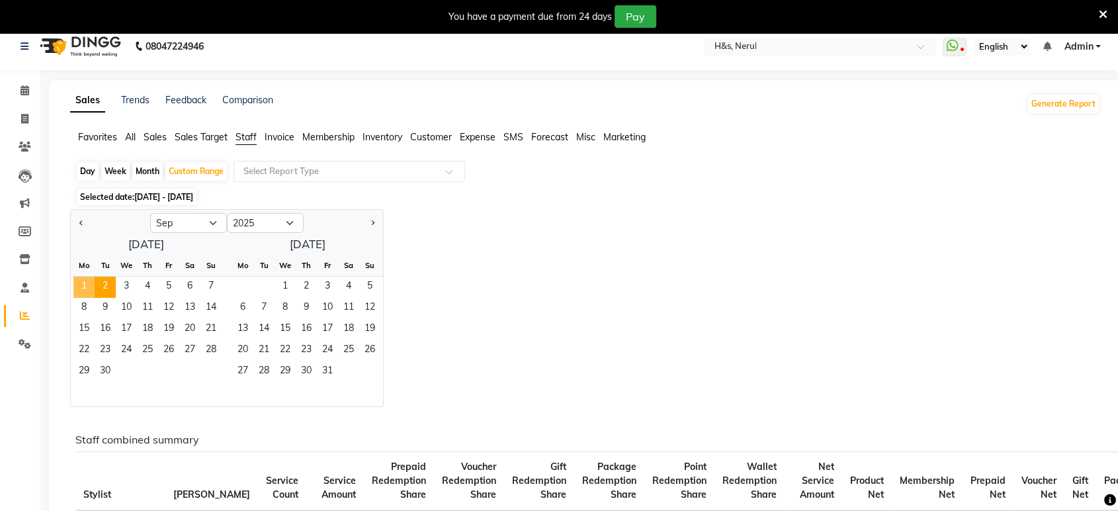
click at [90, 290] on span "1" at bounding box center [83, 286] width 21 height 21
click at [103, 290] on span "2" at bounding box center [105, 286] width 21 height 21
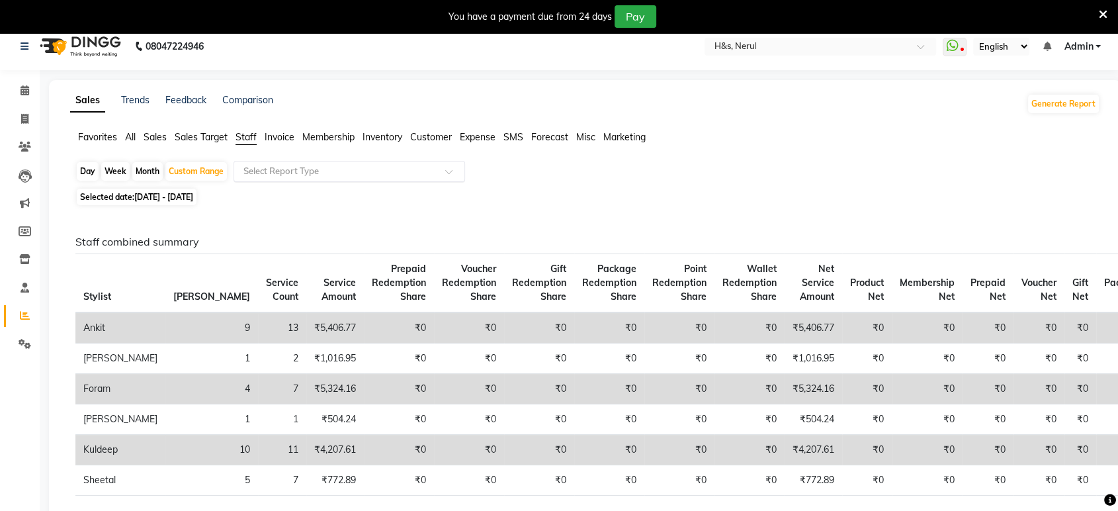
click at [270, 166] on input "text" at bounding box center [336, 171] width 190 height 13
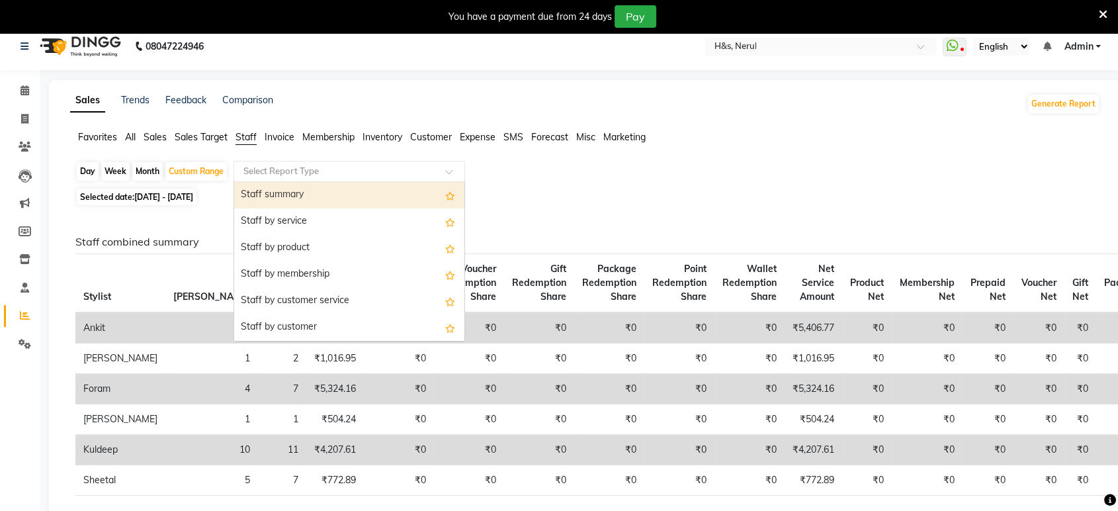
click at [274, 197] on div "Staff summary" at bounding box center [349, 195] width 230 height 26
select select "full_report"
select select "csv"
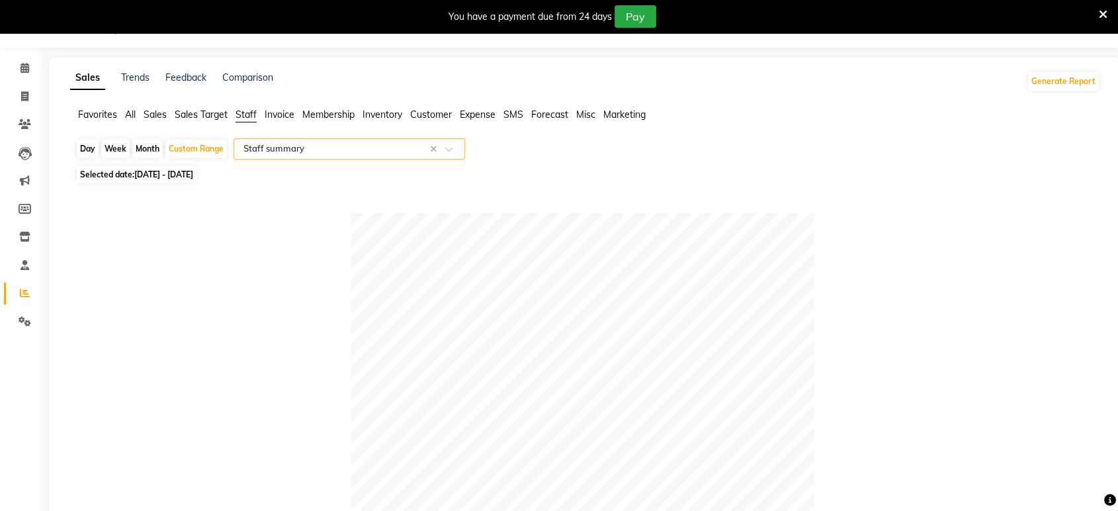
scroll to position [0, 0]
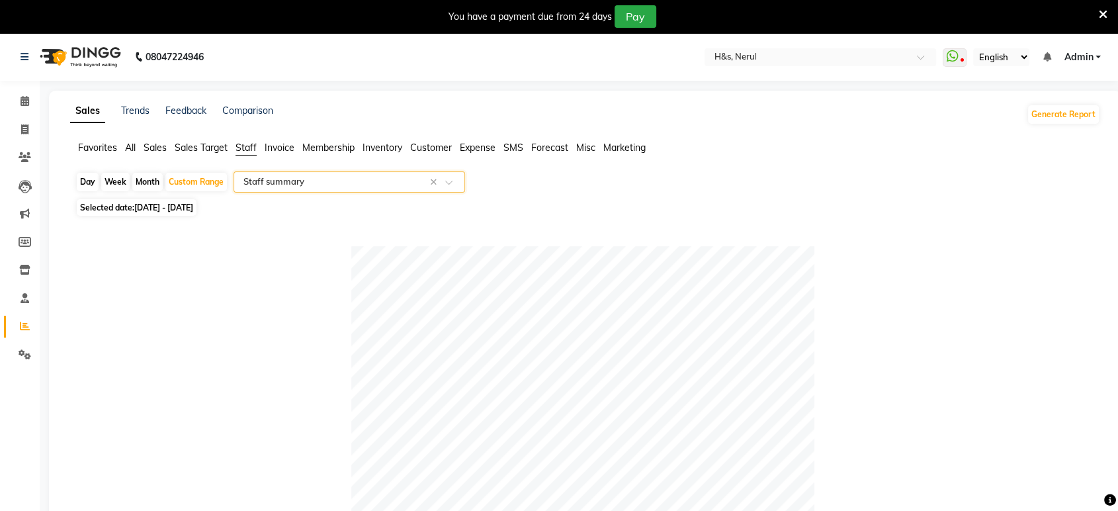
click at [159, 148] on span "Sales" at bounding box center [155, 148] width 23 height 12
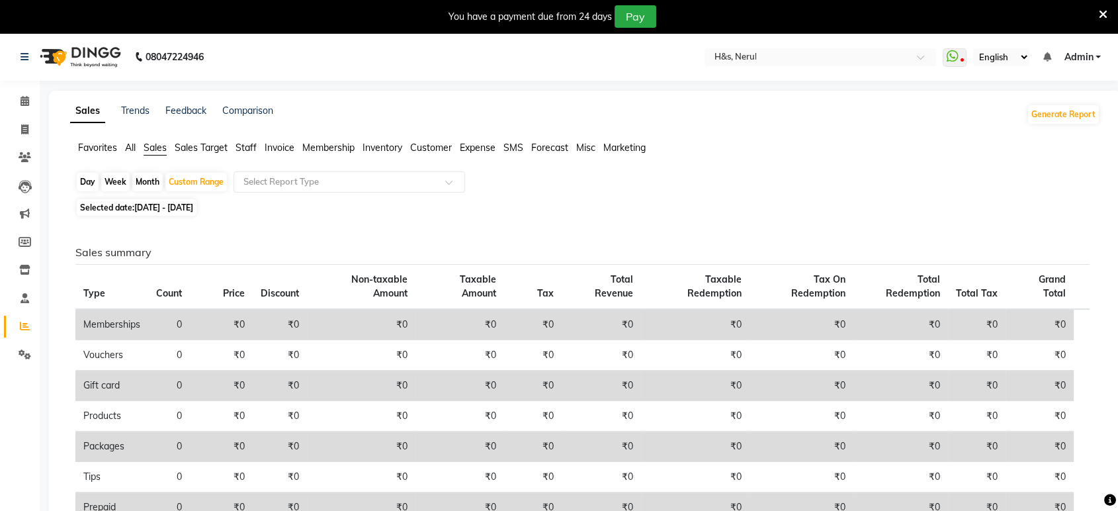
click at [132, 155] on div "Favorites All Sales Sales Target Staff Invoice Membership Inventory Customer Ex…" at bounding box center [585, 153] width 1050 height 25
click at [130, 147] on span "All" at bounding box center [130, 148] width 11 height 12
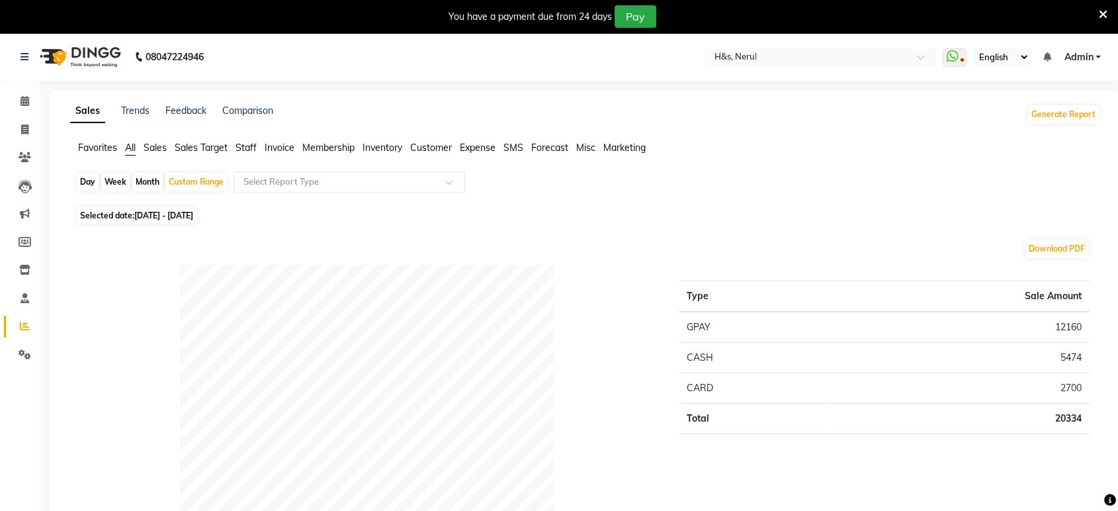
click at [85, 181] on div "Day" at bounding box center [88, 182] width 22 height 19
select select "9"
select select "2025"
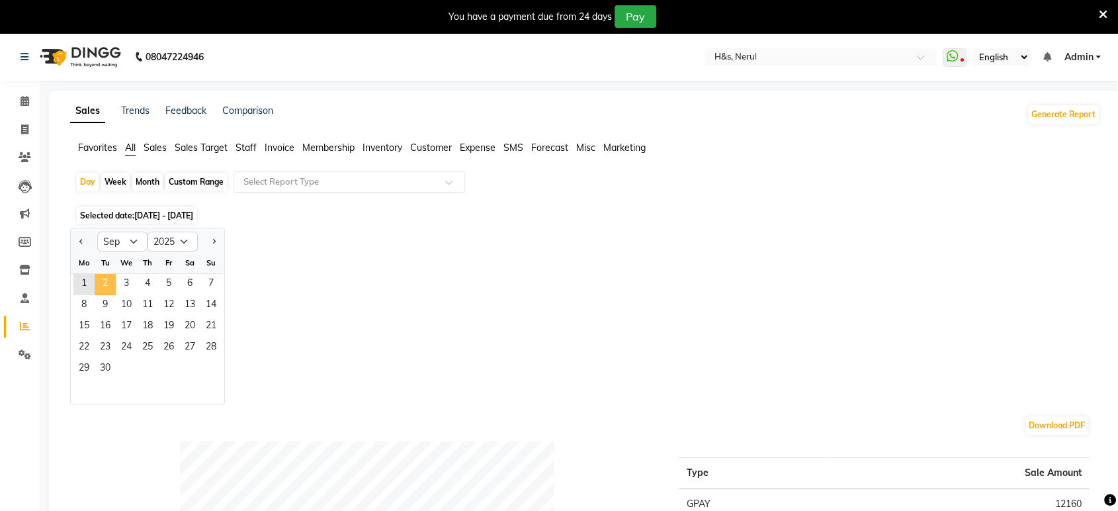
click at [104, 286] on span "2" at bounding box center [105, 284] width 21 height 21
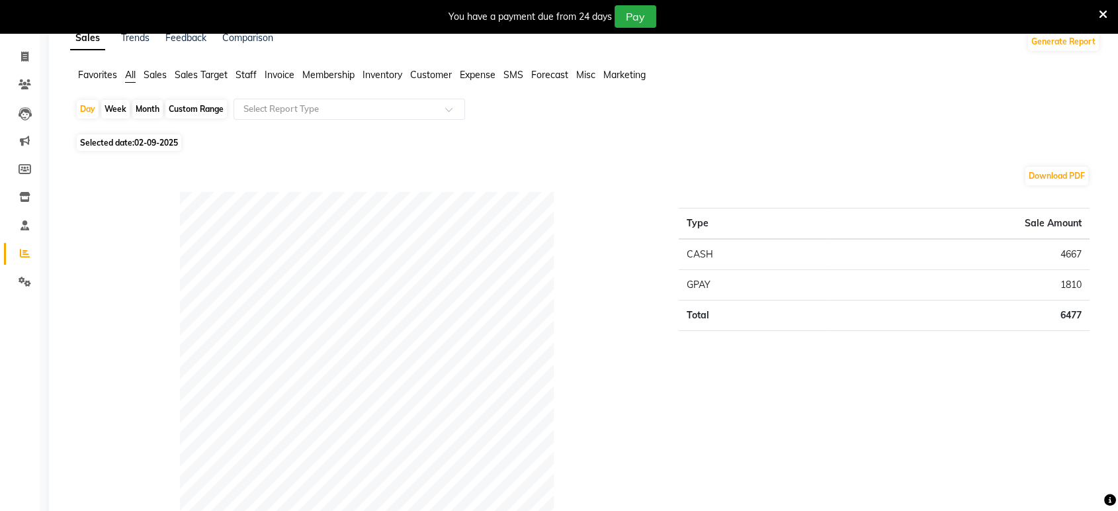
scroll to position [73, 0]
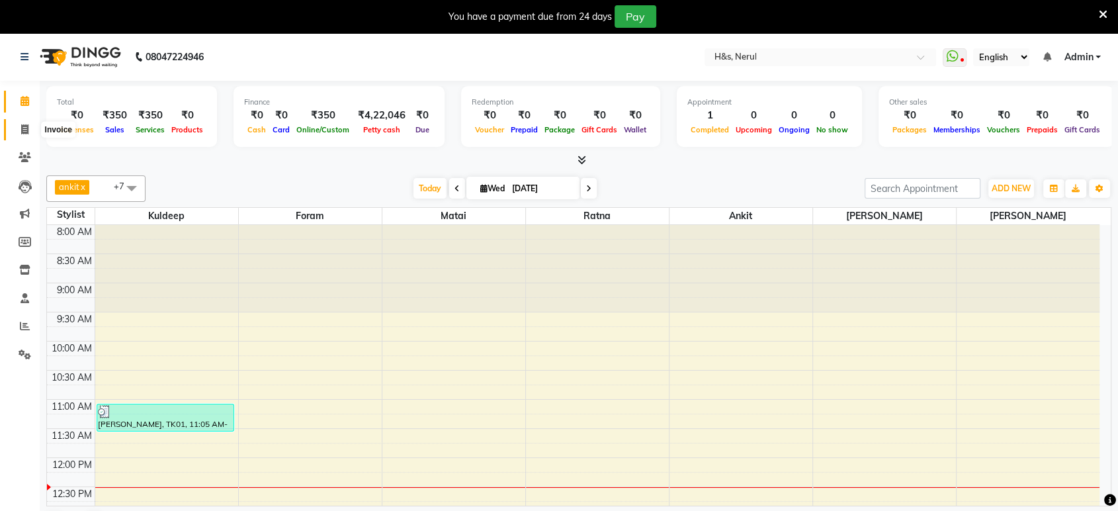
click at [23, 136] on span at bounding box center [24, 129] width 23 height 15
select select "6419"
select select "service"
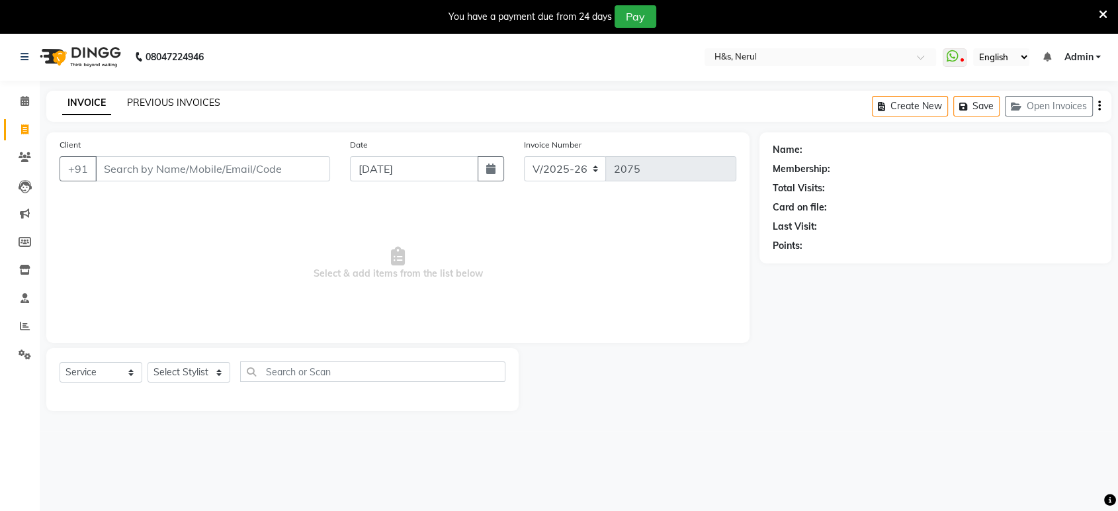
click at [164, 101] on link "PREVIOUS INVOICES" at bounding box center [173, 103] width 93 height 12
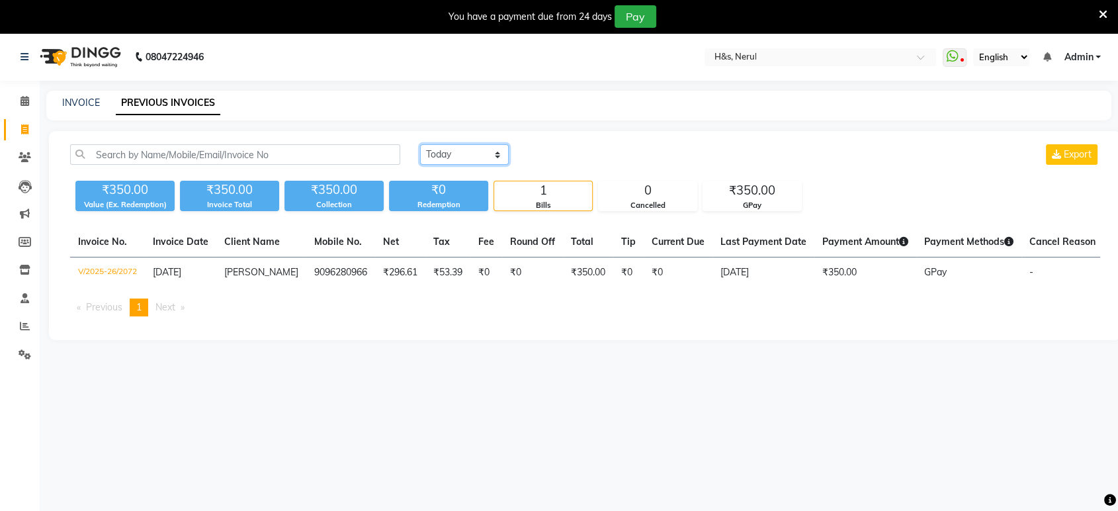
click at [448, 151] on select "Today Yesterday Custom Range" at bounding box center [464, 154] width 89 height 21
select select "yesterday"
click at [420, 144] on select "Today Yesterday Custom Range" at bounding box center [464, 154] width 89 height 21
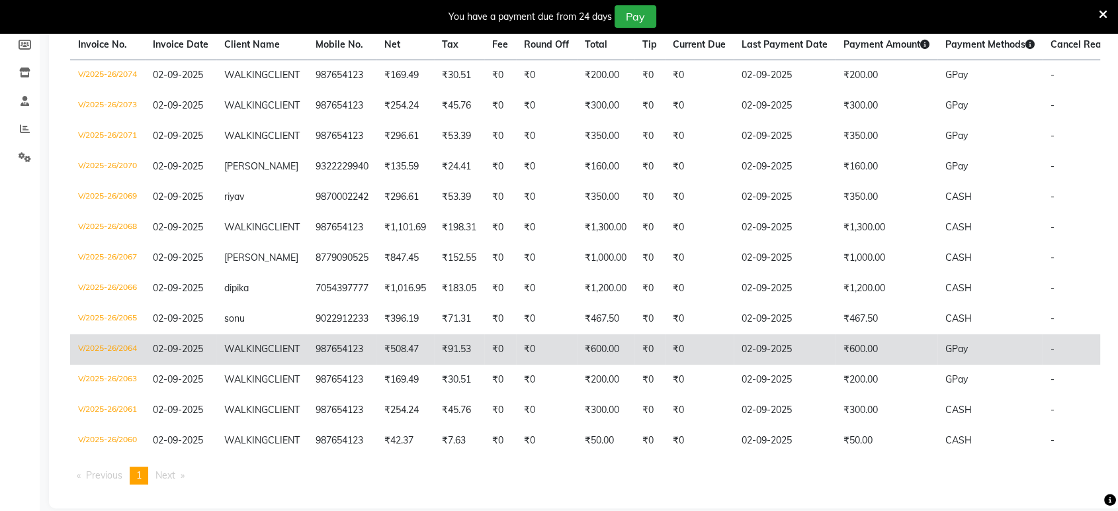
scroll to position [220, 0]
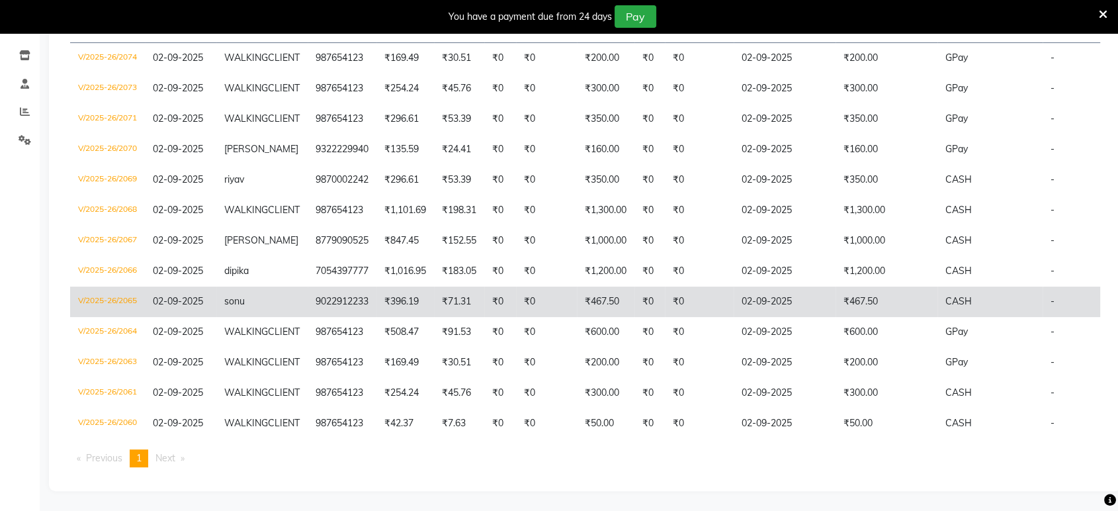
click at [439, 317] on td "₹71.31" at bounding box center [459, 301] width 50 height 30
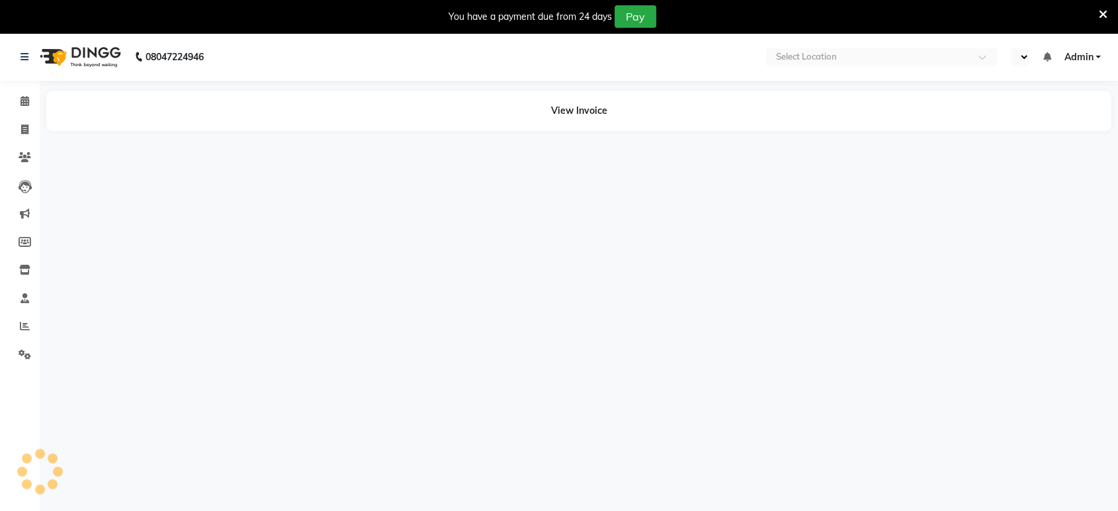
select select "en"
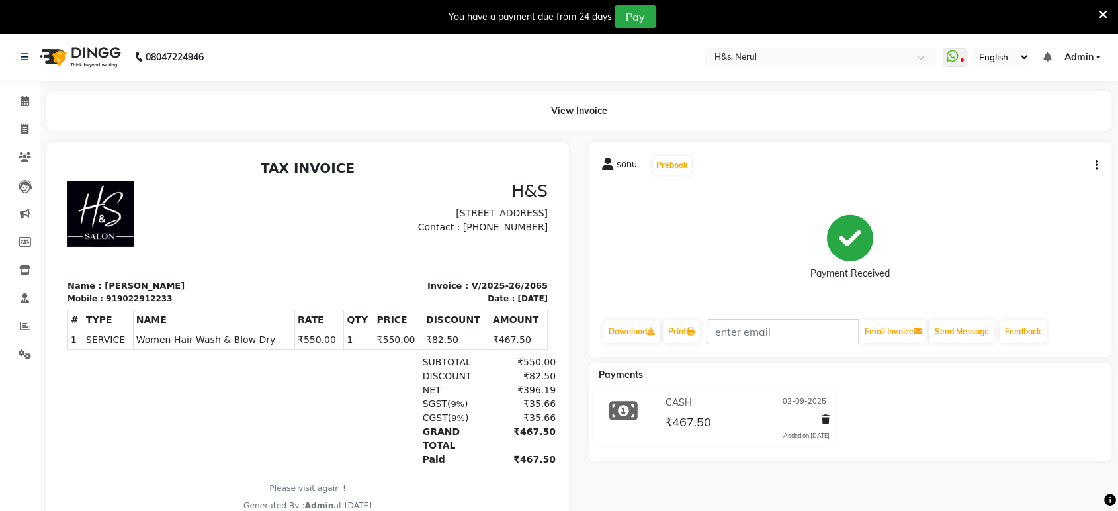
click at [1094, 155] on div "[PERSON_NAME] Prebook" at bounding box center [850, 165] width 496 height 21
click at [1097, 166] on icon "button" at bounding box center [1096, 165] width 3 height 1
click at [1017, 165] on div "Edit Item Staff" at bounding box center [1008, 165] width 136 height 17
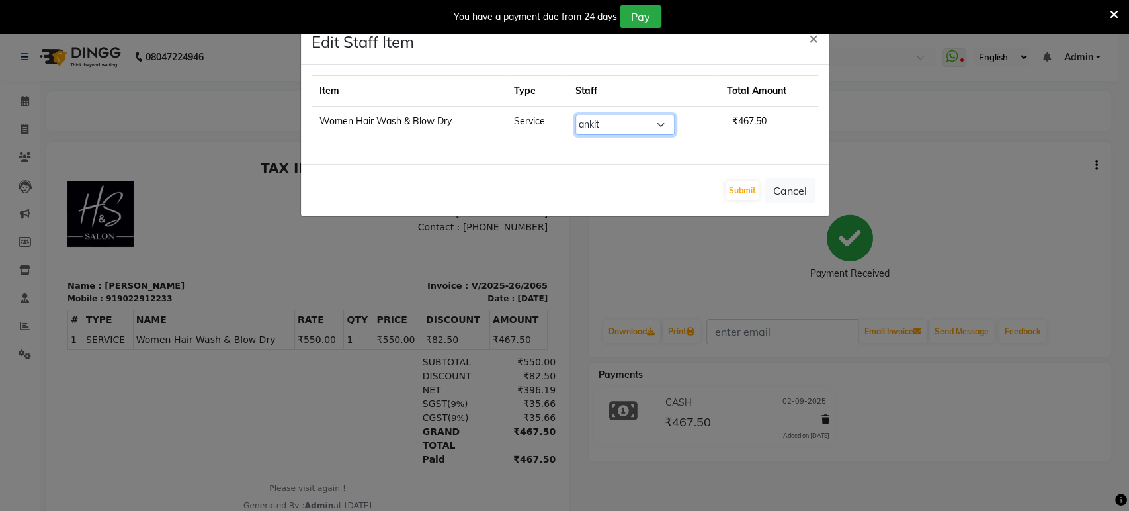
click at [648, 120] on select "Select ankit [PERSON_NAME] Foram [PERSON_NAME] [PERSON_NAME] [PERSON_NAME]" at bounding box center [624, 124] width 99 height 21
select select "49333"
click at [575, 114] on select "Select ankit [PERSON_NAME] Foram [PERSON_NAME] [PERSON_NAME] [PERSON_NAME]" at bounding box center [624, 124] width 99 height 21
click at [750, 187] on button "Submit" at bounding box center [743, 190] width 34 height 19
